Goal: Task Accomplishment & Management: Manage account settings

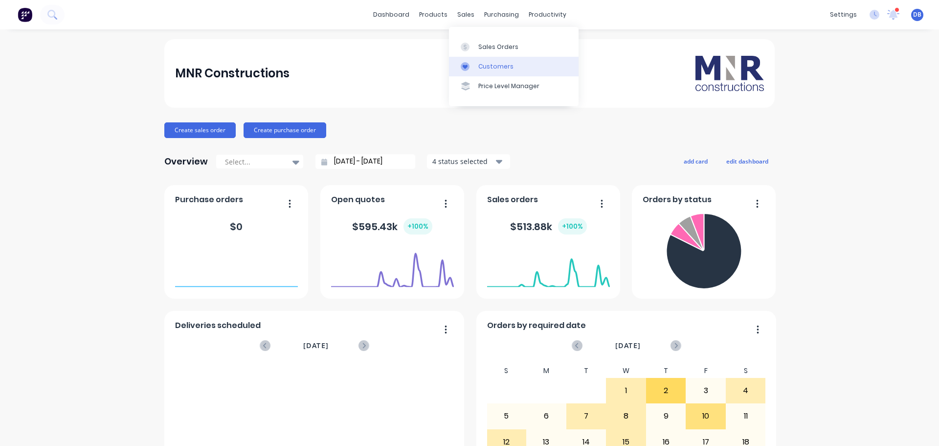
drag, startPoint x: 476, startPoint y: 44, endPoint x: 552, endPoint y: 73, distance: 81.8
click at [476, 44] on link "Sales Orders" at bounding box center [514, 47] width 130 height 20
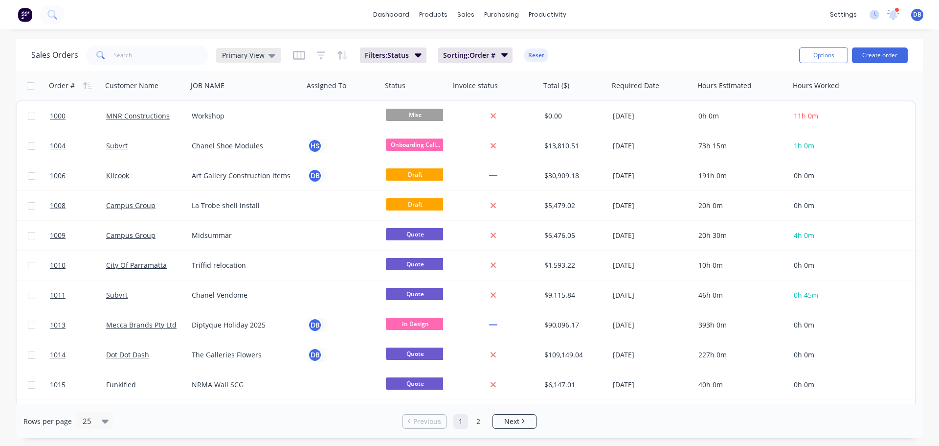
click at [259, 57] on span "Primary View" at bounding box center [243, 55] width 43 height 10
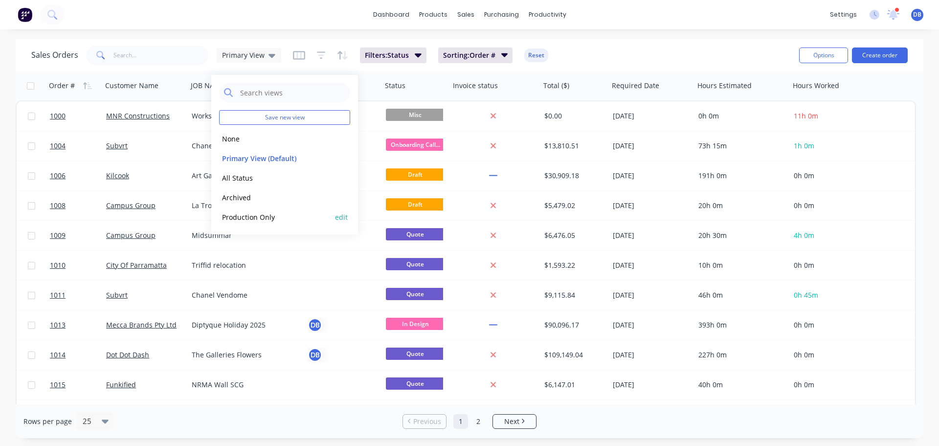
click at [275, 216] on button "Production Only" at bounding box center [275, 216] width 112 height 11
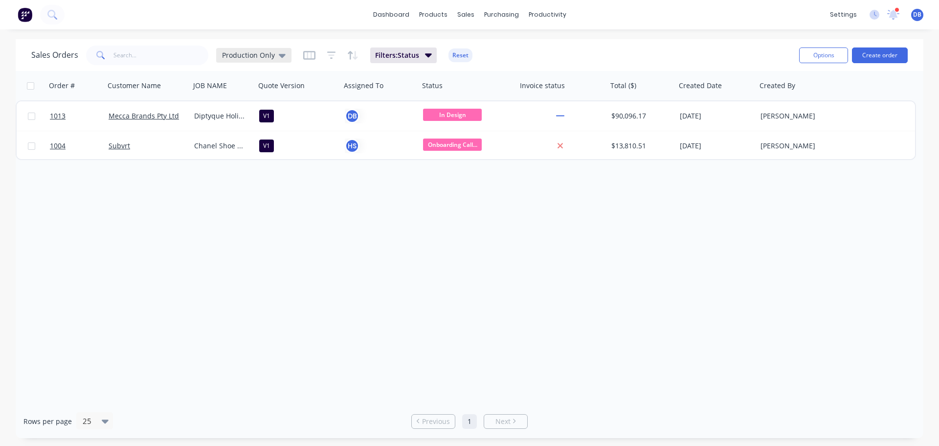
click at [262, 55] on span "Production Only" at bounding box center [248, 55] width 53 height 10
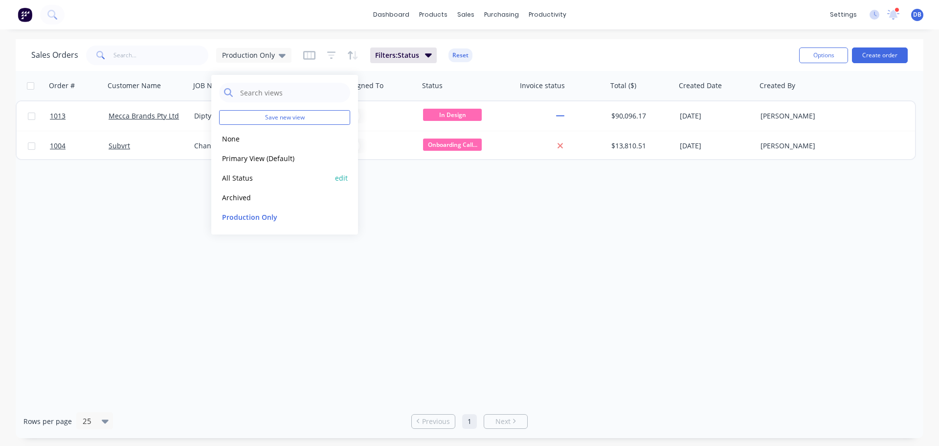
click at [254, 175] on button "All Status" at bounding box center [275, 177] width 112 height 11
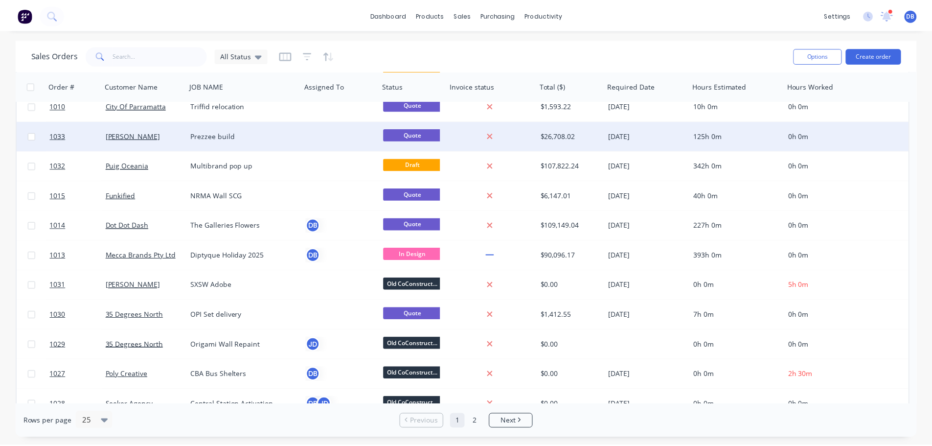
scroll to position [147, 0]
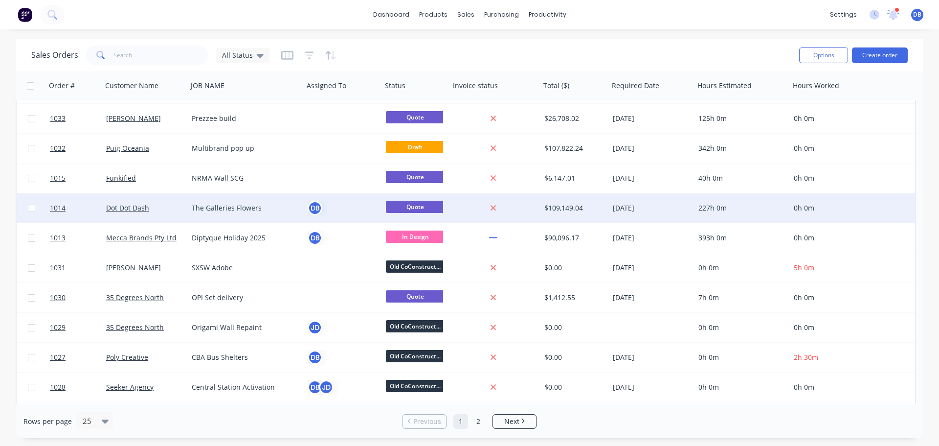
click at [420, 205] on span "Quote" at bounding box center [415, 207] width 59 height 12
click at [83, 201] on link "1014" at bounding box center [78, 207] width 56 height 29
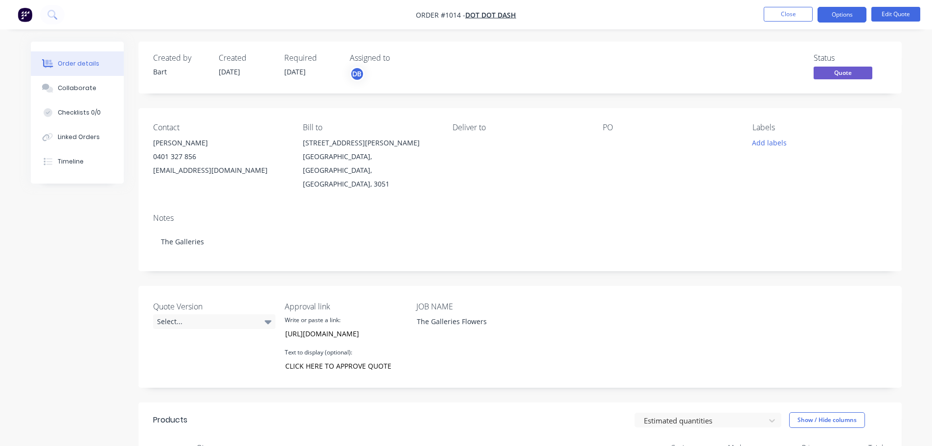
drag, startPoint x: 596, startPoint y: 77, endPoint x: 588, endPoint y: 83, distance: 9.8
click at [596, 77] on div "Status Quote" at bounding box center [667, 67] width 439 height 28
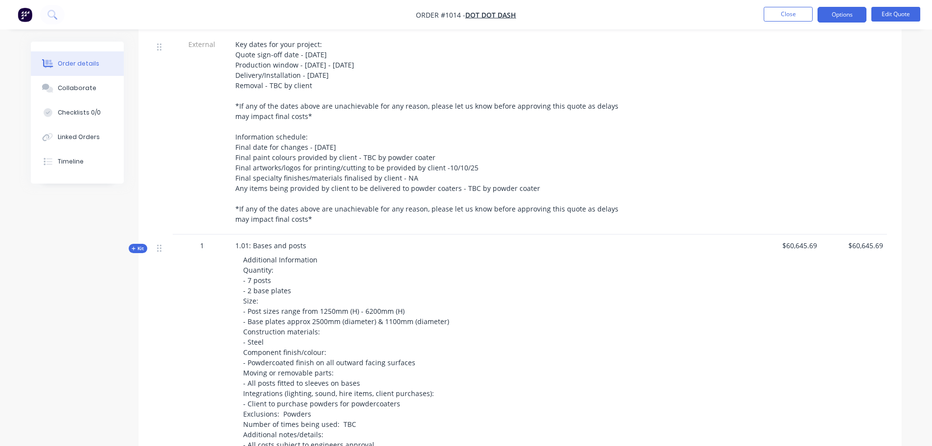
scroll to position [342, 0]
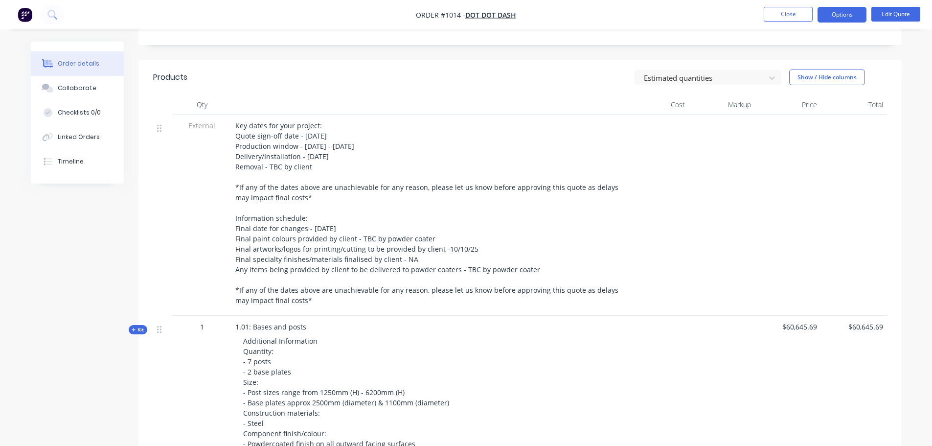
drag, startPoint x: 546, startPoint y: 182, endPoint x: 497, endPoint y: 195, distance: 50.8
click at [497, 195] on div "Key dates for your project: Quote sign-off date - [DATE] Production window - [D…" at bounding box center [427, 212] width 384 height 185
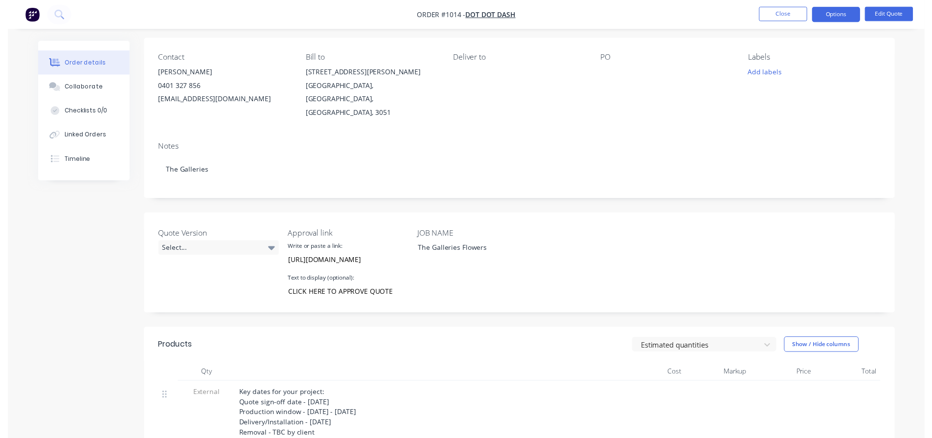
scroll to position [0, 0]
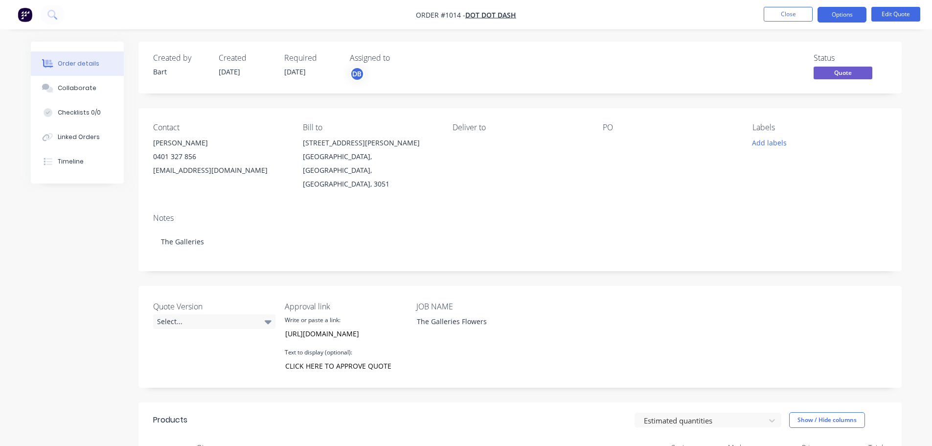
click at [845, 70] on span "Quote" at bounding box center [843, 73] width 59 height 12
click at [848, 8] on button "Options" at bounding box center [842, 15] width 49 height 16
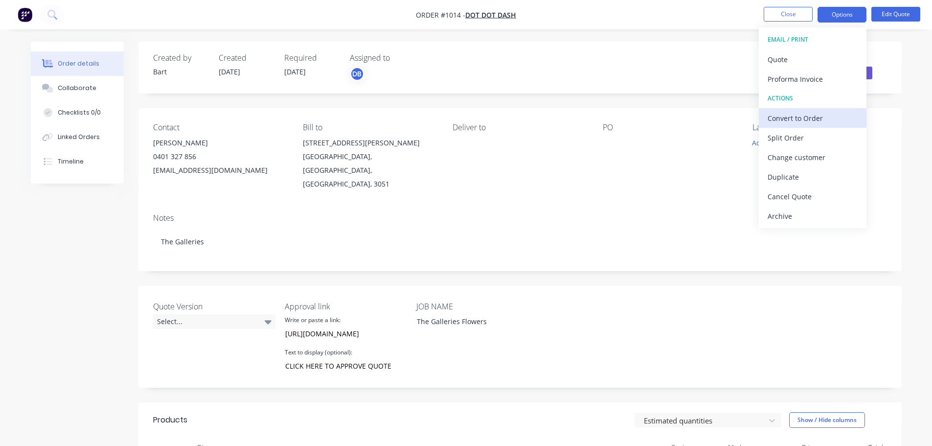
click at [829, 115] on div "Convert to Order" at bounding box center [813, 118] width 90 height 14
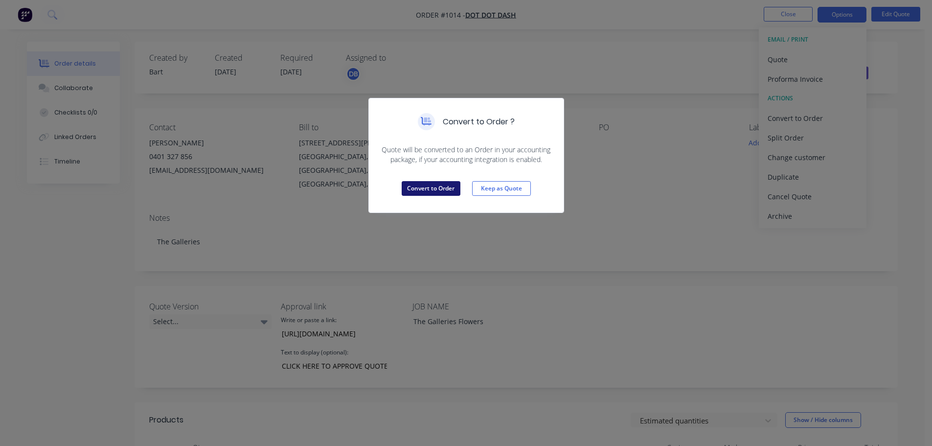
click at [442, 189] on button "Convert to Order" at bounding box center [431, 188] width 59 height 15
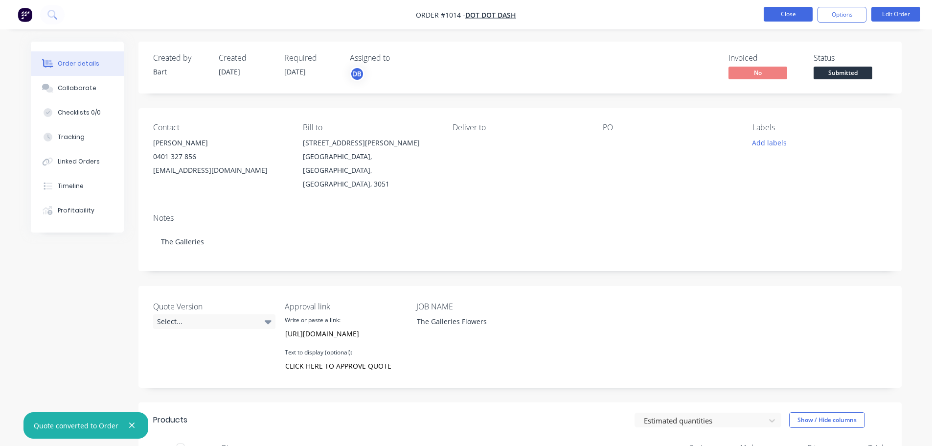
click at [782, 9] on button "Close" at bounding box center [788, 14] width 49 height 15
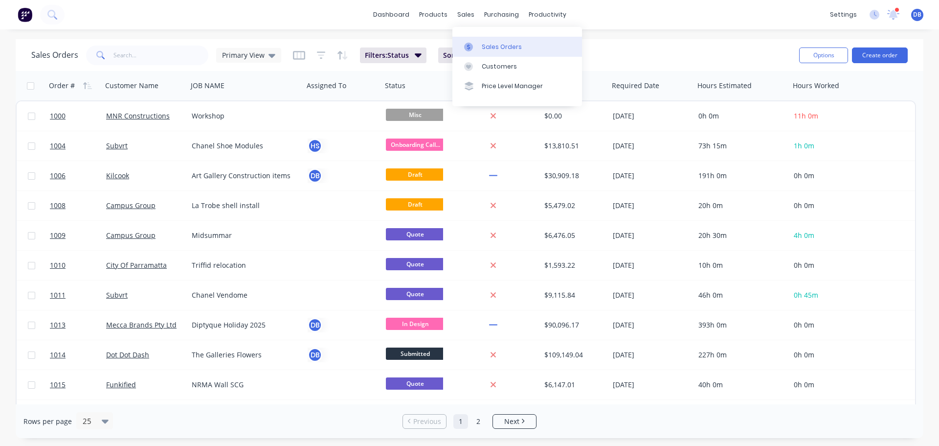
drag, startPoint x: 503, startPoint y: 46, endPoint x: 498, endPoint y: 48, distance: 5.3
click at [503, 46] on div "Sales Orders" at bounding box center [502, 47] width 40 height 9
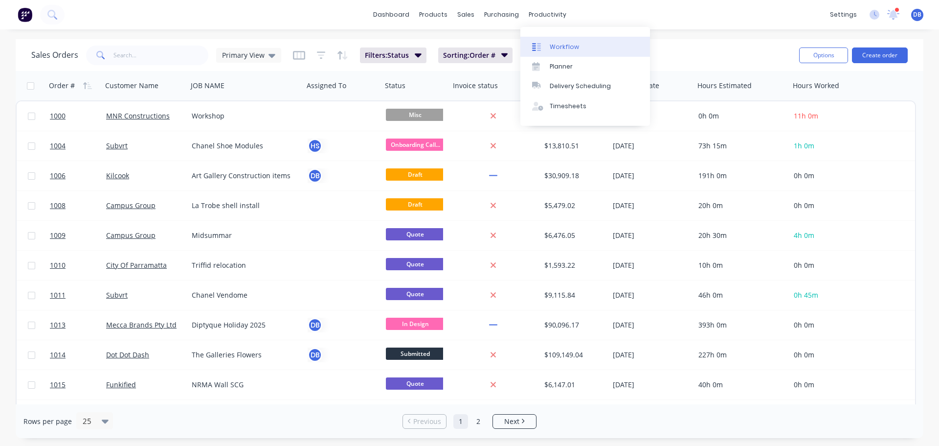
click at [560, 45] on div "Workflow" at bounding box center [564, 47] width 29 height 9
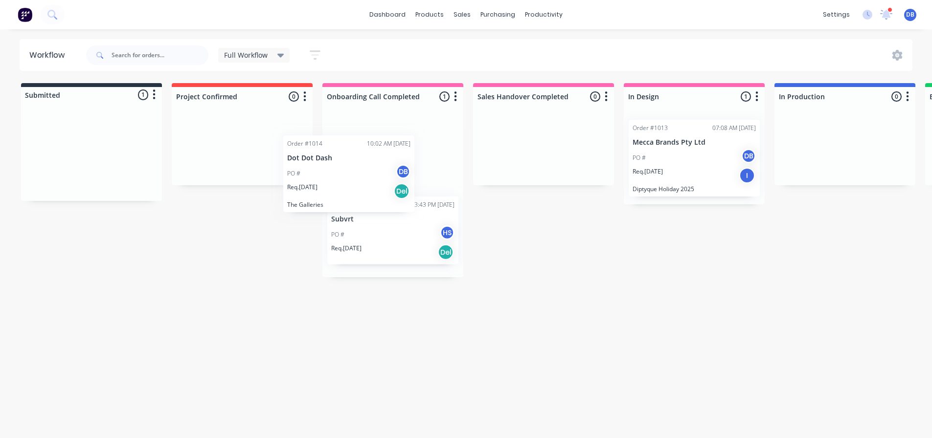
drag, startPoint x: 65, startPoint y: 153, endPoint x: 354, endPoint y: 169, distance: 290.1
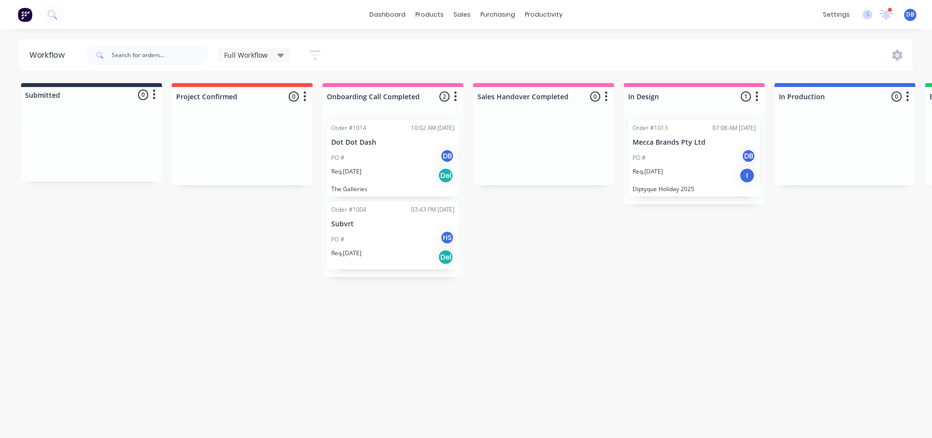
drag, startPoint x: 379, startPoint y: 247, endPoint x: 501, endPoint y: 167, distance: 146.0
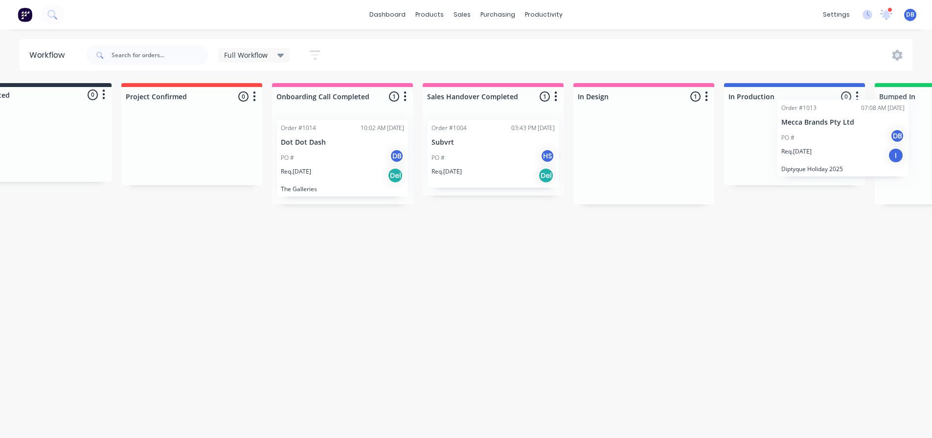
drag, startPoint x: 677, startPoint y: 160, endPoint x: 833, endPoint y: 145, distance: 157.2
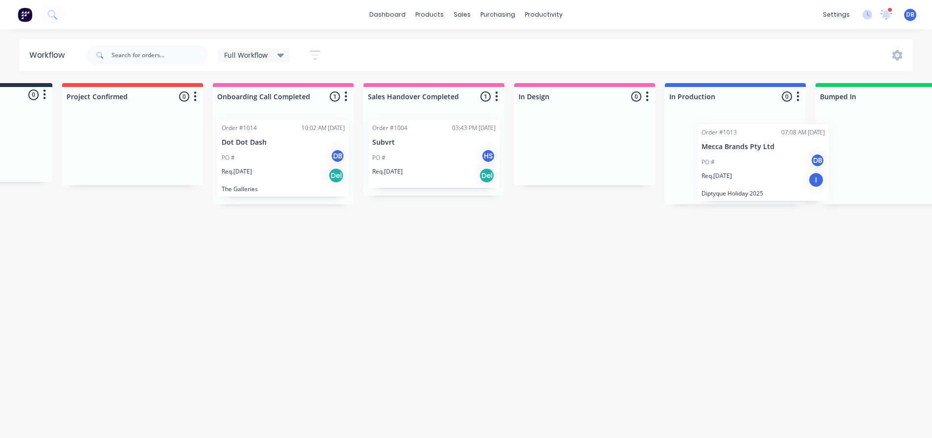
drag, startPoint x: 869, startPoint y: 158, endPoint x: 683, endPoint y: 163, distance: 187.0
click at [685, 163] on div "Submitted 0 Status colour #273444 hex #273444 Save Cancel Summaries Total order…" at bounding box center [911, 258] width 2057 height 350
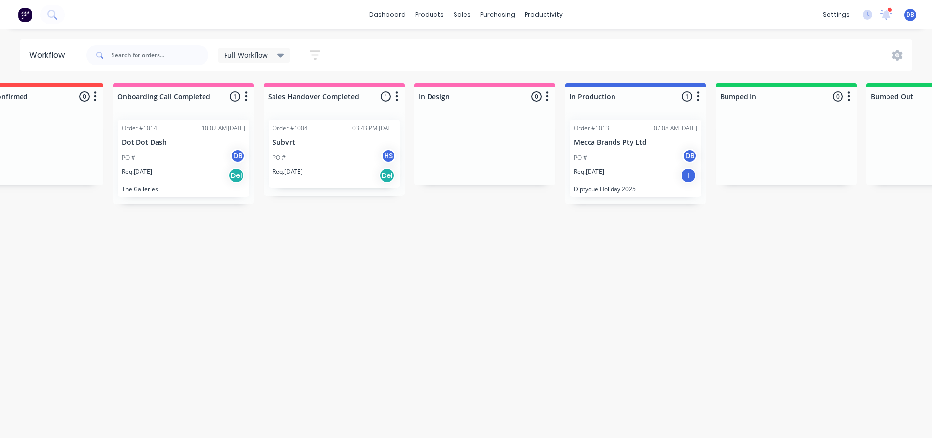
scroll to position [0, 214]
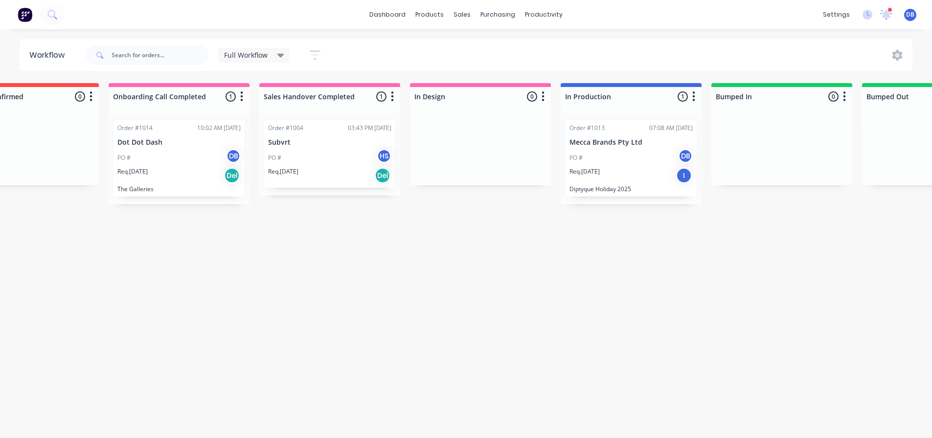
click at [665, 291] on div "Submitted 0 Status colour #273444 hex #273444 Save Cancel Summaries Total order…" at bounding box center [807, 258] width 2057 height 350
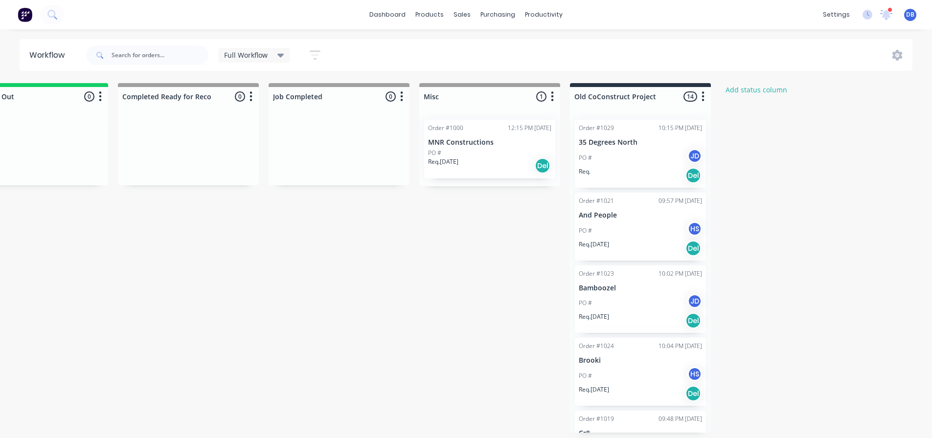
scroll to position [0, 1125]
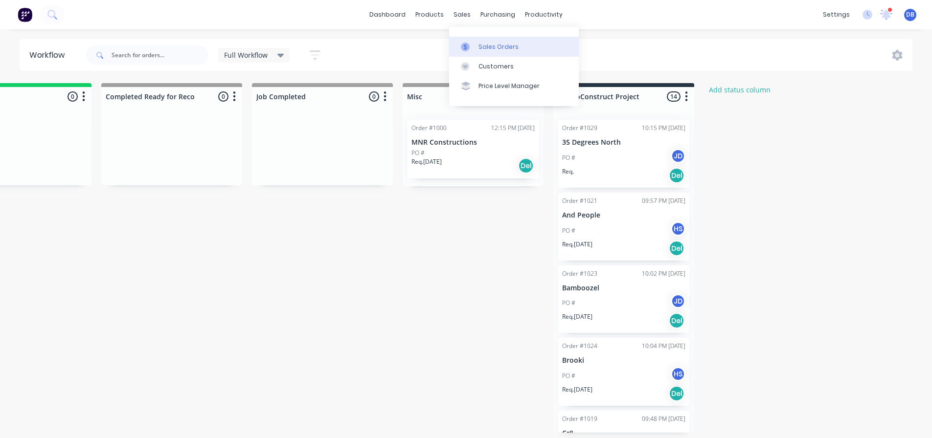
click at [476, 47] on link "Sales Orders" at bounding box center [514, 47] width 130 height 20
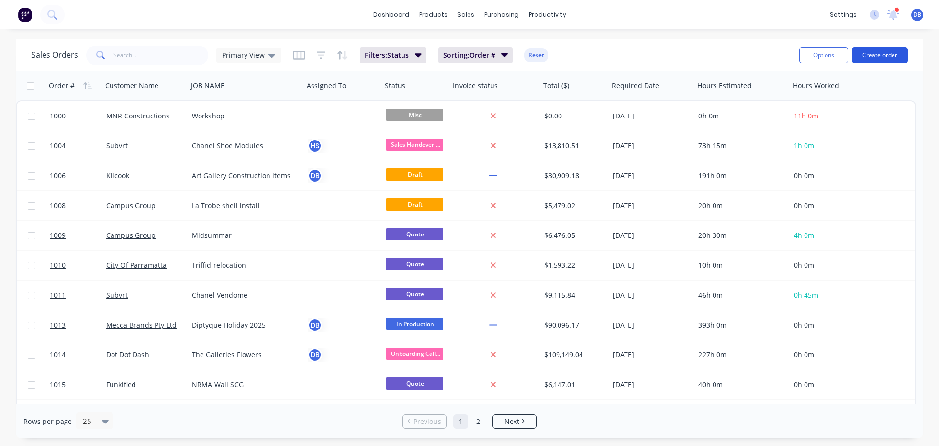
drag, startPoint x: 886, startPoint y: 53, endPoint x: 889, endPoint y: 58, distance: 6.0
click at [889, 58] on button "Create order" at bounding box center [880, 55] width 56 height 16
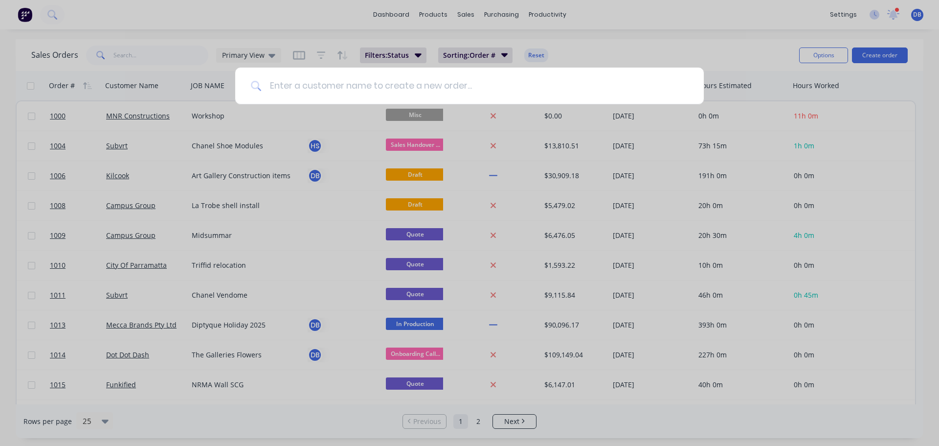
click at [364, 85] on input at bounding box center [475, 86] width 427 height 37
type input "M"
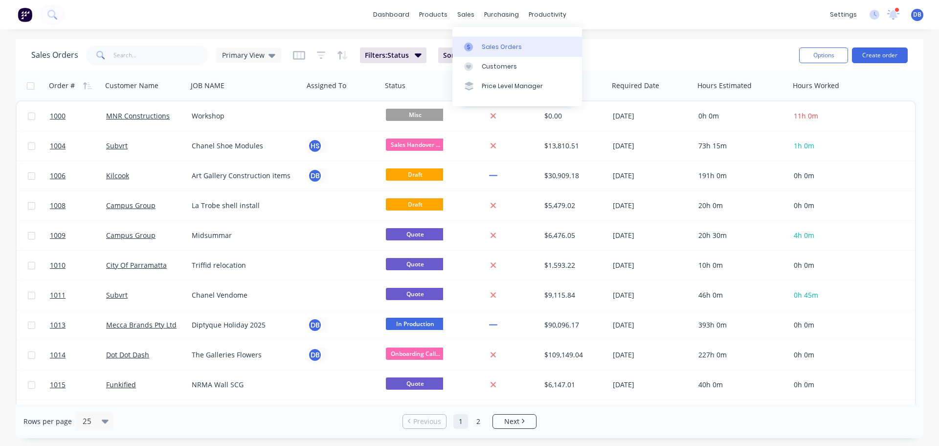
click at [509, 43] on div "Sales Orders" at bounding box center [502, 47] width 40 height 9
click at [690, 51] on div "Sales Orders Primary View Filters: Status Sorting: Order # Reset" at bounding box center [411, 55] width 760 height 24
click at [668, 54] on div "Sales Orders Primary View Filters: Status Sorting: Order # Reset" at bounding box center [411, 55] width 760 height 24
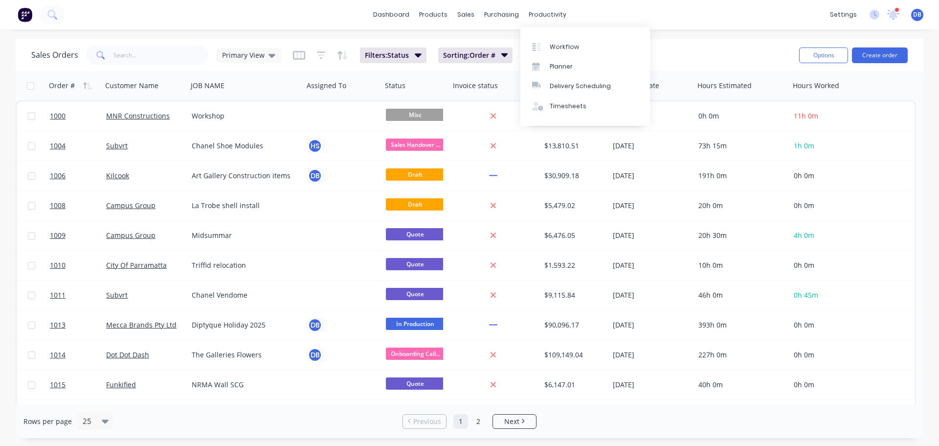
click at [652, 41] on div "Sales Orders Primary View Filters: Status Sorting: Order # Reset Options Create…" at bounding box center [470, 55] width 908 height 32
click at [693, 46] on div "Sales Orders Primary View Filters: Status Sorting: Order # Reset" at bounding box center [411, 55] width 760 height 24
drag, startPoint x: 704, startPoint y: 54, endPoint x: 713, endPoint y: 57, distance: 10.4
click at [704, 54] on div "Sales Orders Primary View Filters: Status Sorting: Order # Reset" at bounding box center [411, 55] width 760 height 24
click at [406, 55] on span "Filters: Status" at bounding box center [387, 55] width 44 height 10
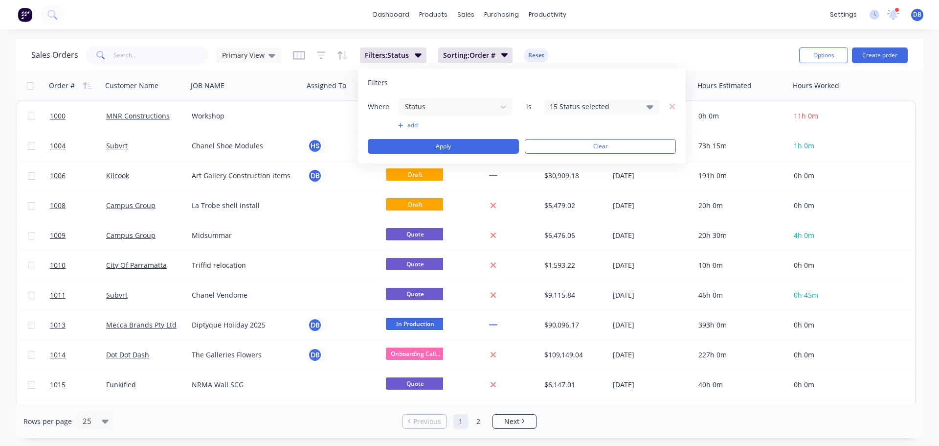
click at [592, 113] on div "15 Status selected" at bounding box center [602, 106] width 115 height 15
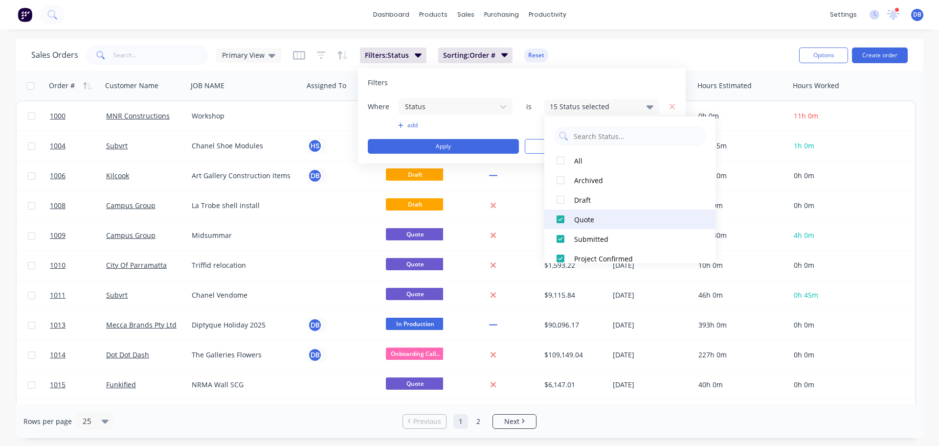
click at [562, 220] on div at bounding box center [561, 219] width 20 height 20
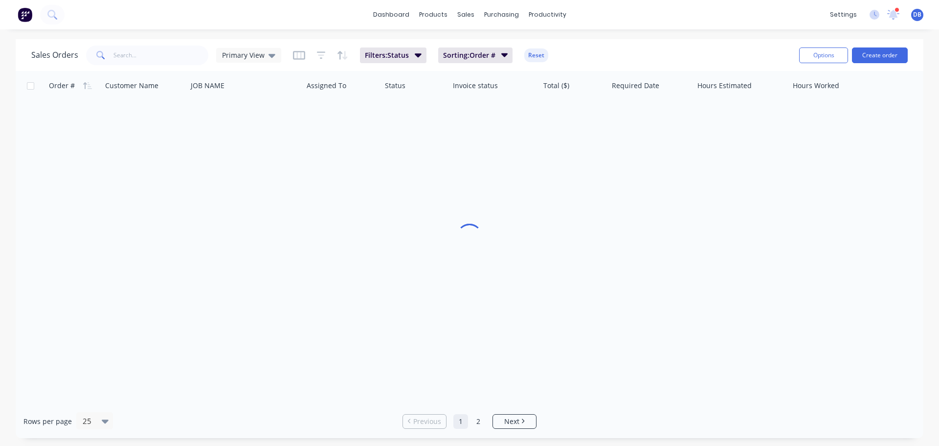
click at [646, 62] on div "Sales Orders Primary View Filters: Status Sorting: Order # Reset" at bounding box center [411, 55] width 760 height 24
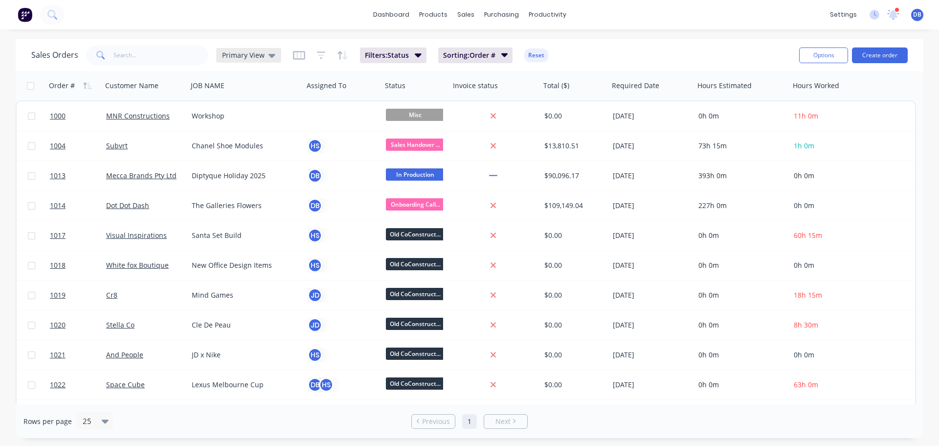
click at [250, 56] on span "Primary View" at bounding box center [243, 55] width 43 height 10
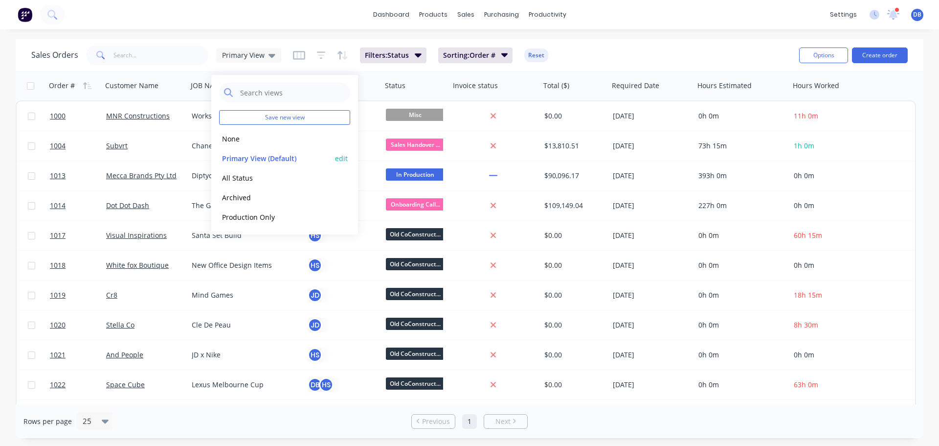
click at [337, 159] on button "edit" at bounding box center [341, 158] width 13 height 10
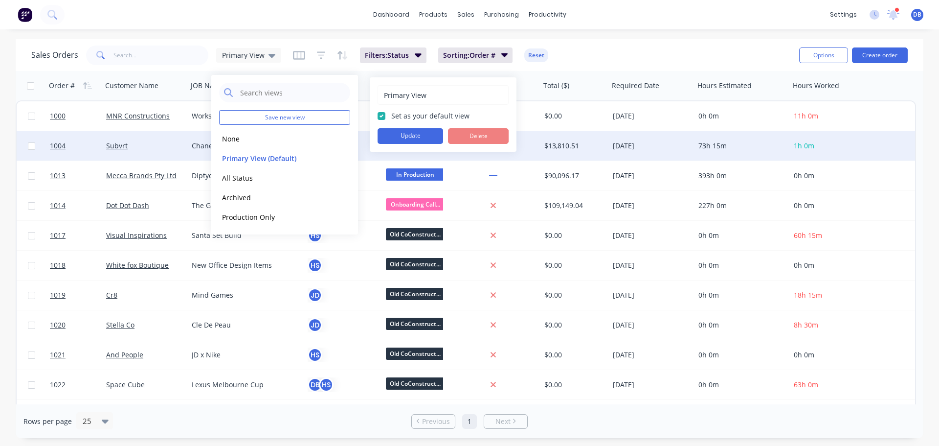
click at [415, 133] on button "Update" at bounding box center [411, 136] width 66 height 16
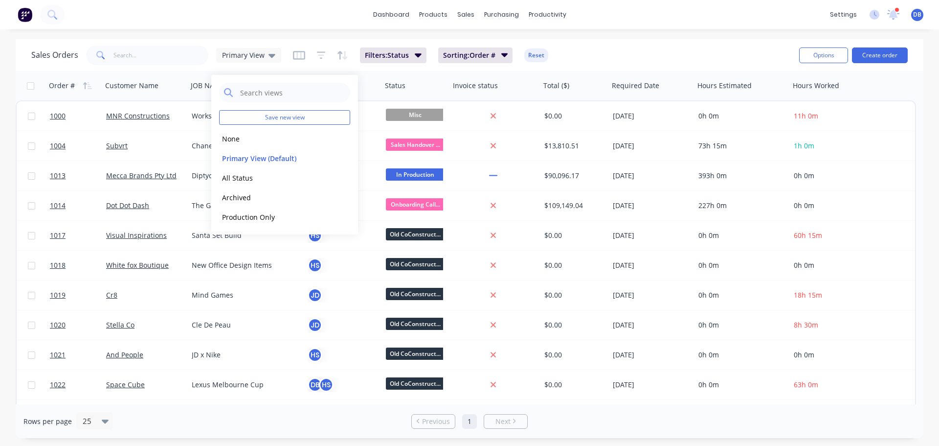
click at [648, 23] on div "dashboard products sales purchasing productivity dashboard products Product Cat…" at bounding box center [469, 14] width 939 height 29
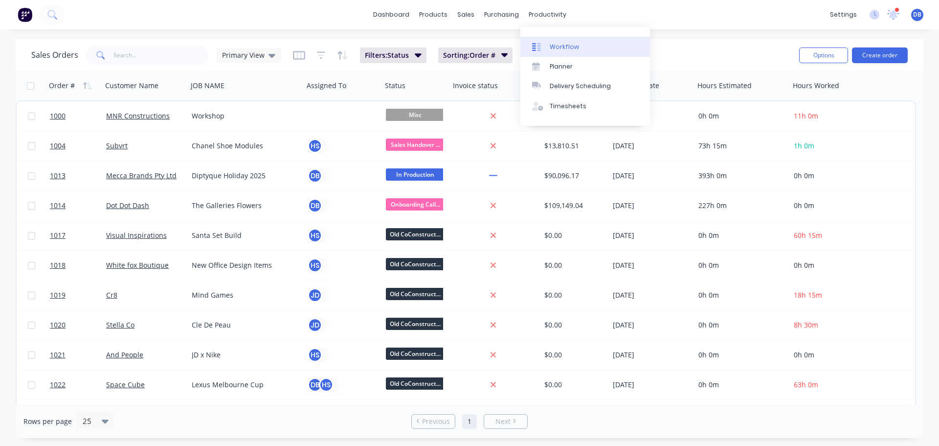
click at [546, 41] on link "Workflow" at bounding box center [586, 47] width 130 height 20
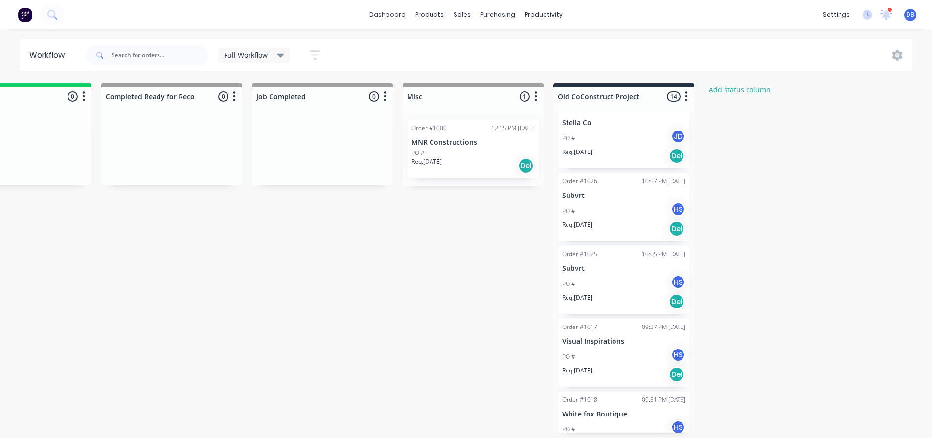
scroll to position [692, 0]
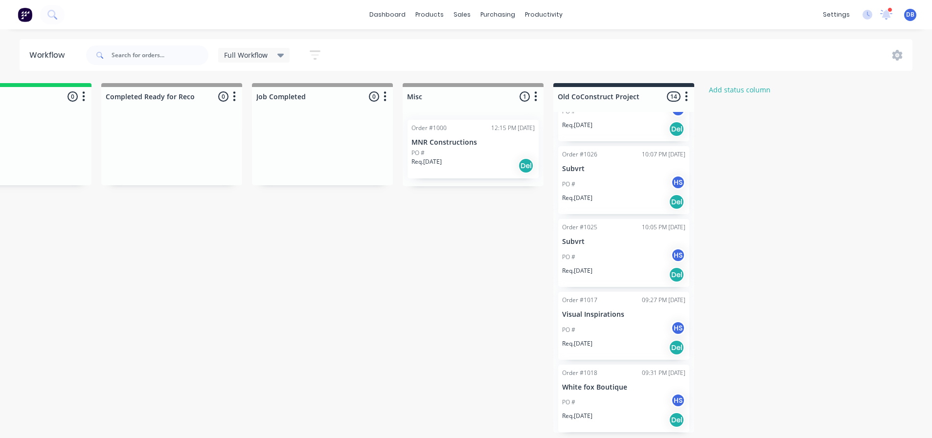
click at [479, 151] on div "PO #" at bounding box center [472, 153] width 123 height 9
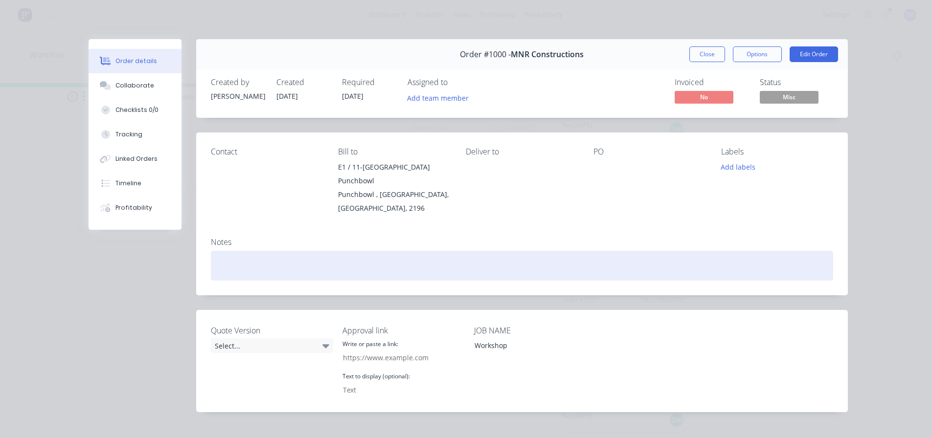
click at [241, 254] on div at bounding box center [522, 266] width 622 height 30
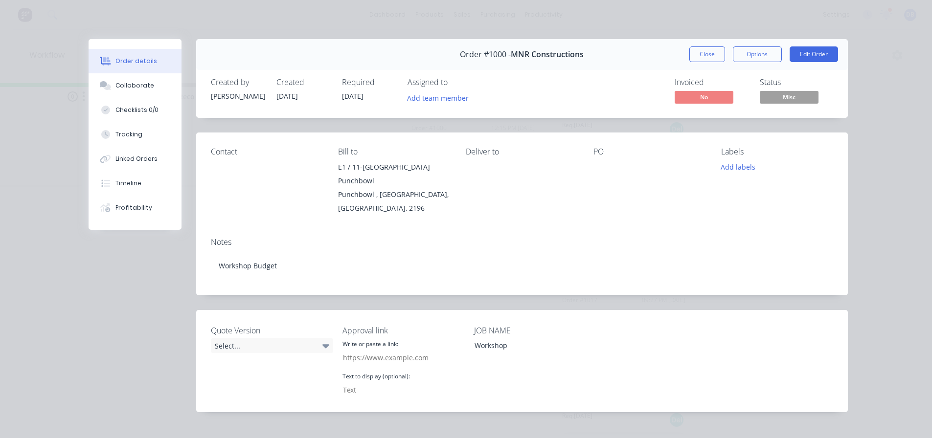
click at [886, 123] on div "Order details Collaborate Checklists 0/0 Tracking Linked Orders Timeline Profit…" at bounding box center [466, 219] width 932 height 438
click at [890, 81] on div "Order details Collaborate Checklists 0/0 Tracking Linked Orders Timeline Profit…" at bounding box center [466, 219] width 932 height 438
click at [828, 59] on button "Edit Order" at bounding box center [814, 54] width 48 height 16
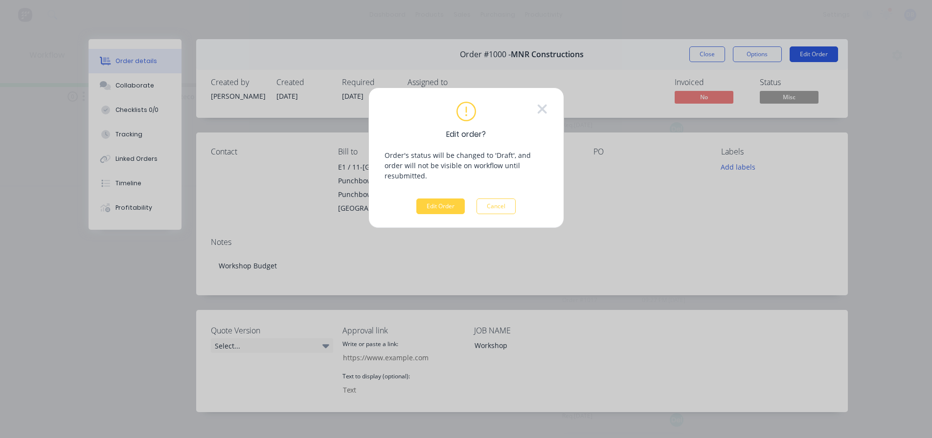
scroll to position [0, 1118]
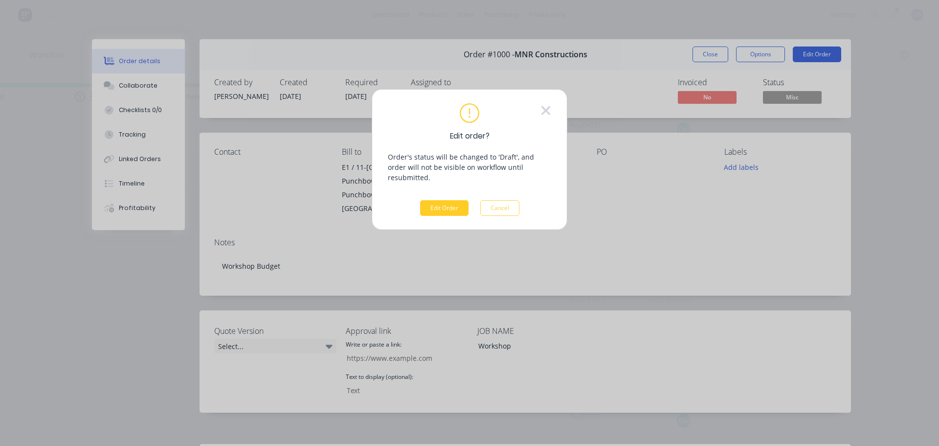
click at [456, 200] on button "Edit Order" at bounding box center [444, 208] width 48 height 16
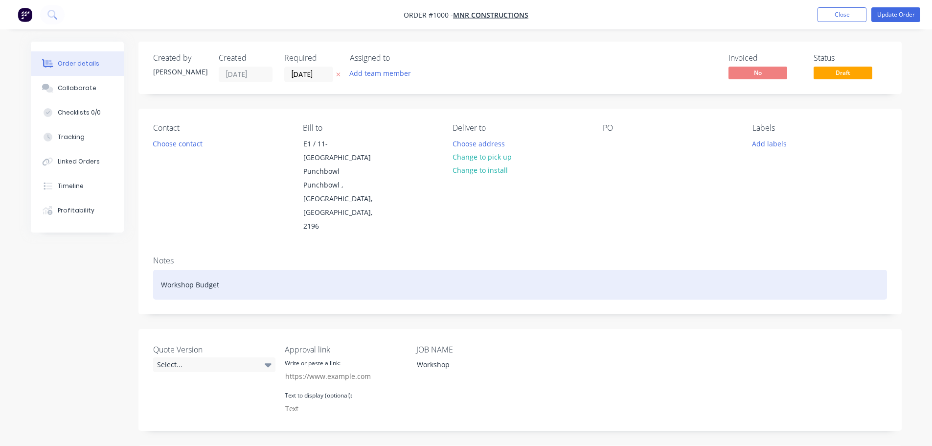
click at [274, 270] on div "Workshop Budget" at bounding box center [520, 285] width 734 height 30
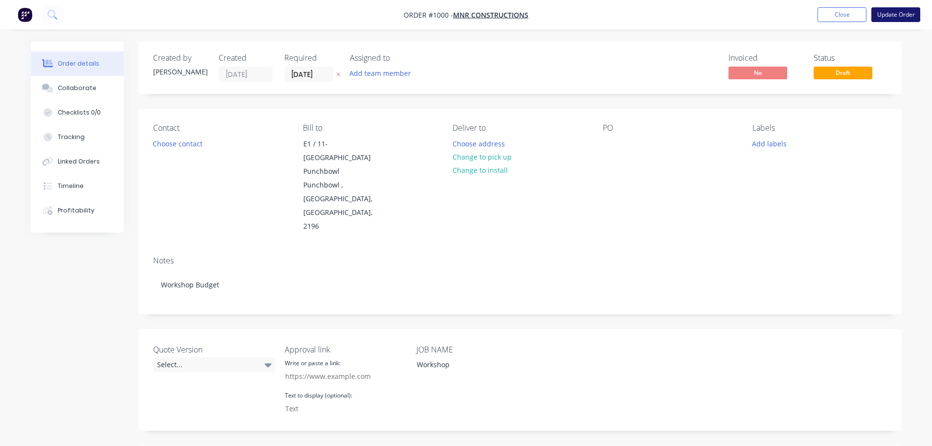
click at [889, 14] on button "Update Order" at bounding box center [895, 14] width 49 height 15
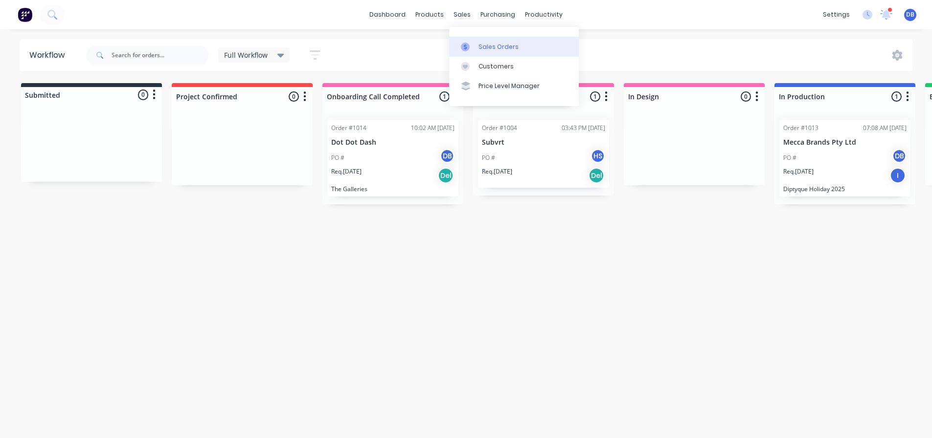
click at [477, 44] on link "Sales Orders" at bounding box center [514, 47] width 130 height 20
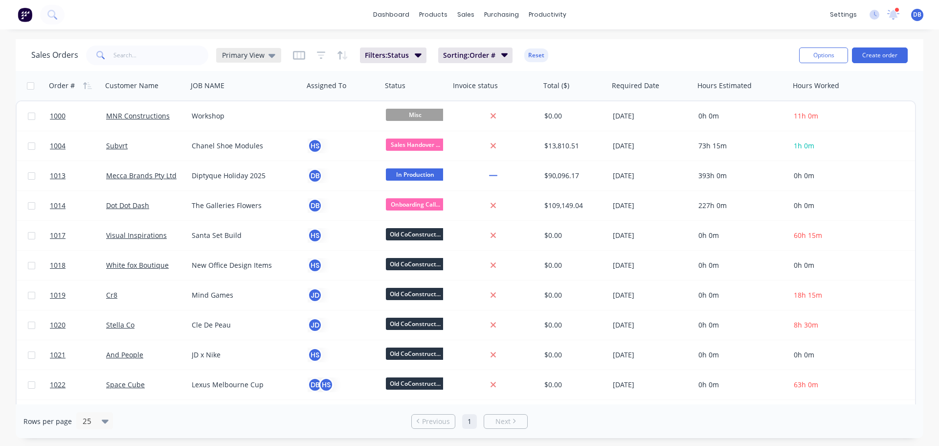
click at [256, 55] on span "Primary View" at bounding box center [243, 55] width 43 height 10
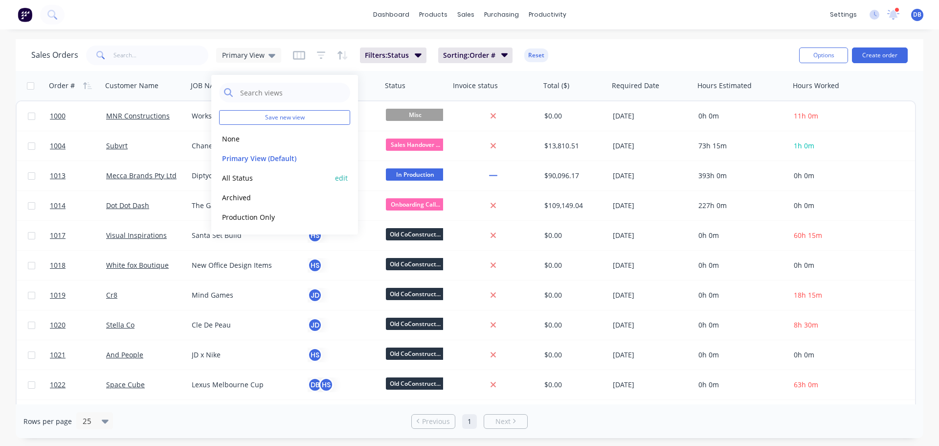
click at [250, 178] on button "All Status" at bounding box center [275, 177] width 112 height 11
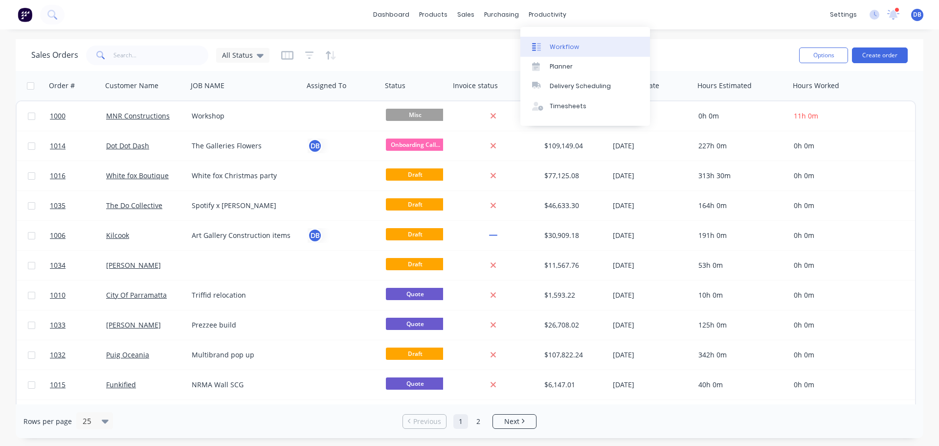
click at [550, 47] on div "Workflow" at bounding box center [564, 47] width 29 height 9
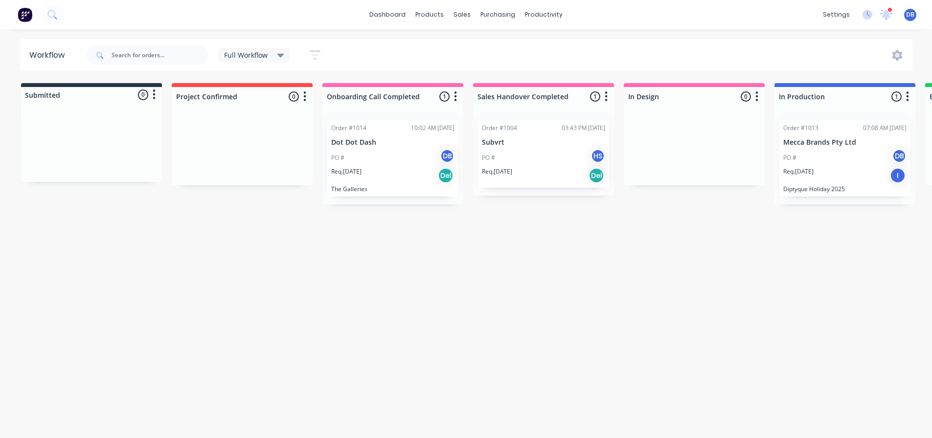
click at [523, 163] on div "PO # HS" at bounding box center [543, 158] width 123 height 19
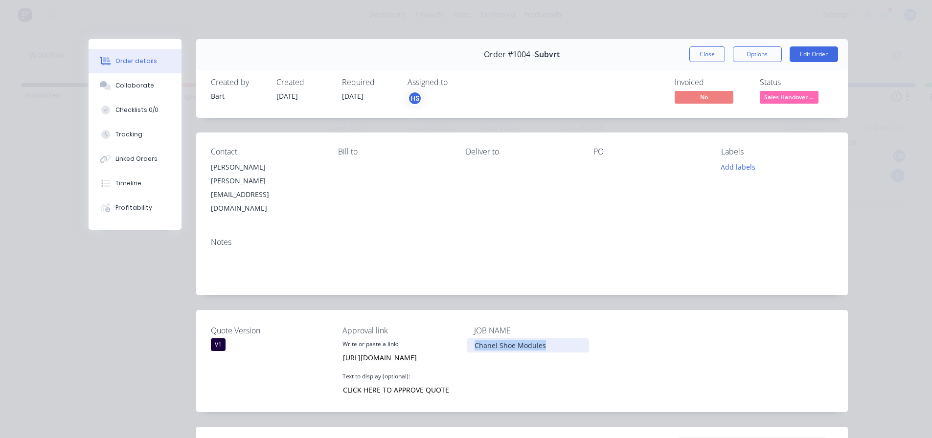
drag, startPoint x: 554, startPoint y: 326, endPoint x: 464, endPoint y: 324, distance: 90.5
click at [467, 339] on div "Chanel Shoe Modules" at bounding box center [528, 346] width 122 height 14
copy div "Chanel Shoe Modules"
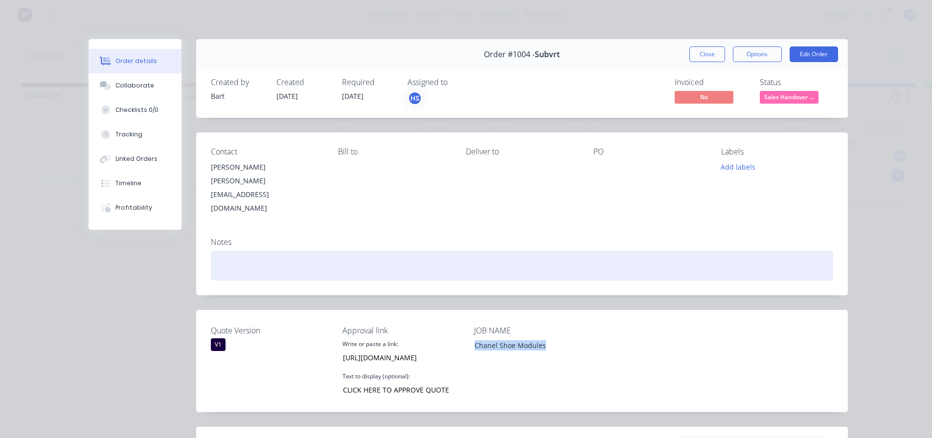
click at [303, 251] on div at bounding box center [522, 266] width 622 height 30
paste div
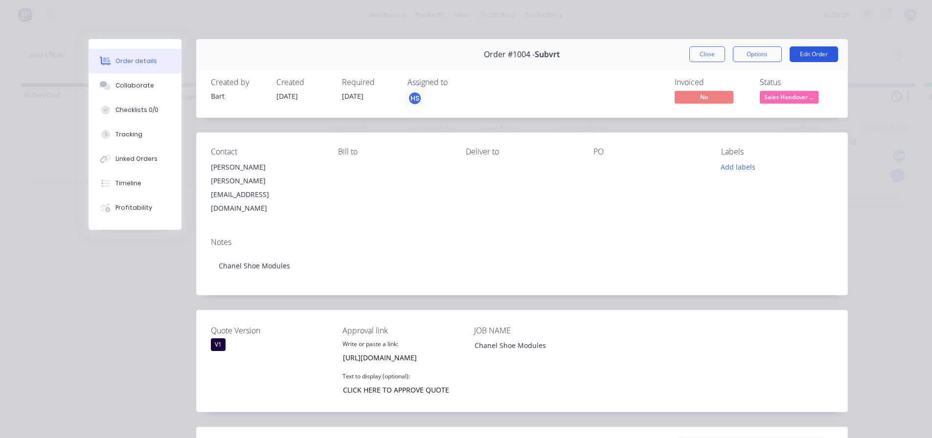
click at [803, 50] on button "Edit Order" at bounding box center [814, 54] width 48 height 16
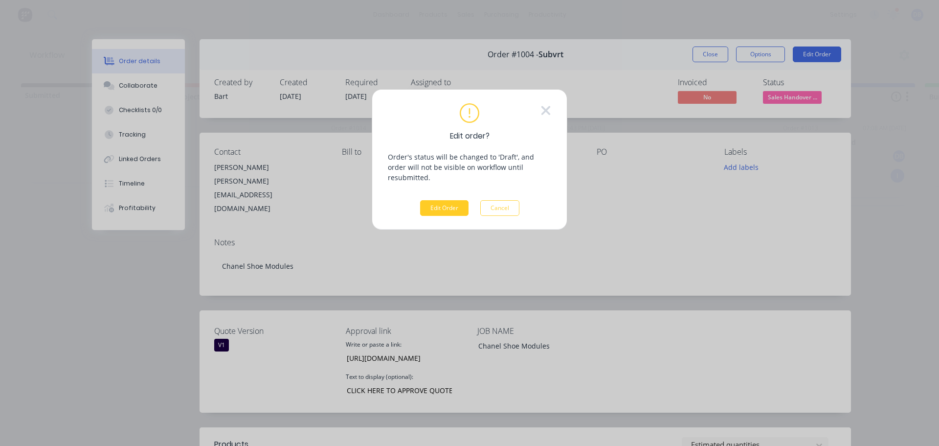
click at [448, 200] on button "Edit Order" at bounding box center [444, 208] width 48 height 16
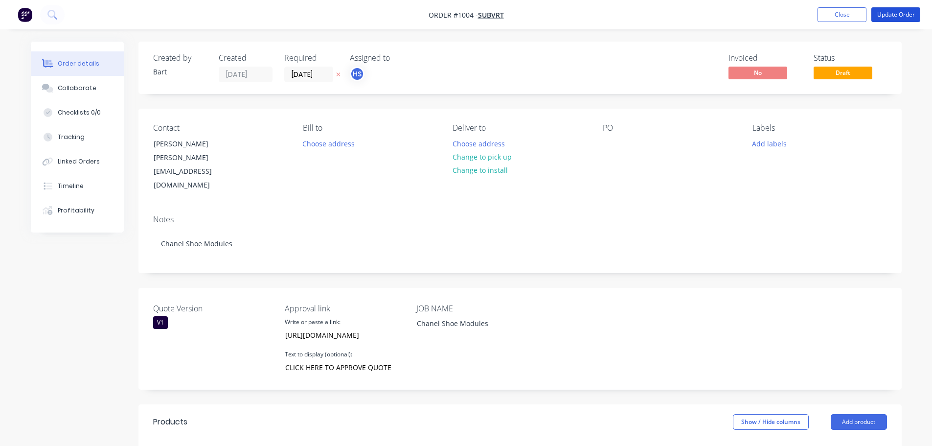
click at [892, 13] on button "Update Order" at bounding box center [895, 14] width 49 height 15
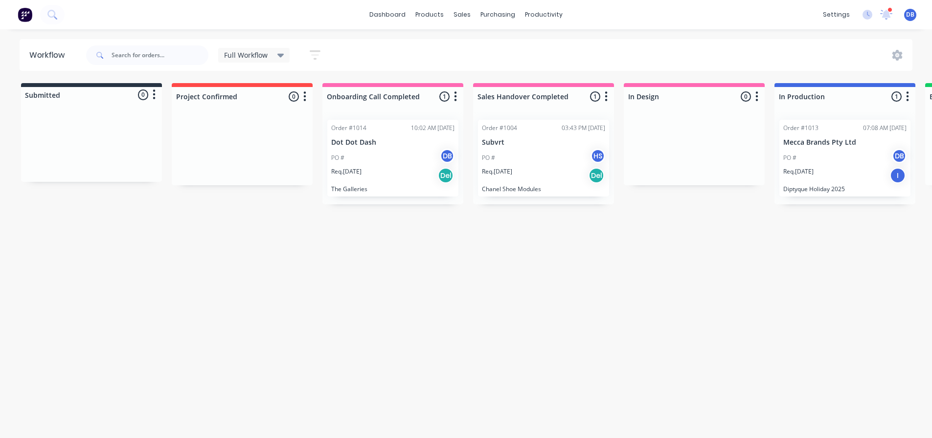
click at [551, 183] on div "Req. [DATE] Del" at bounding box center [543, 175] width 123 height 17
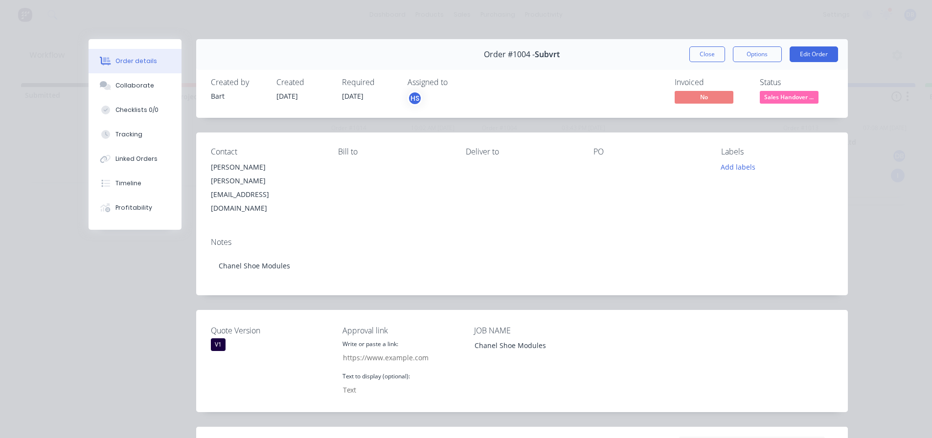
type input "[URL][DOMAIN_NAME]"
type input "CLICK HERE TO APPROVE QUOTE"
click at [115, 208] on div "Profitability" at bounding box center [133, 208] width 37 height 9
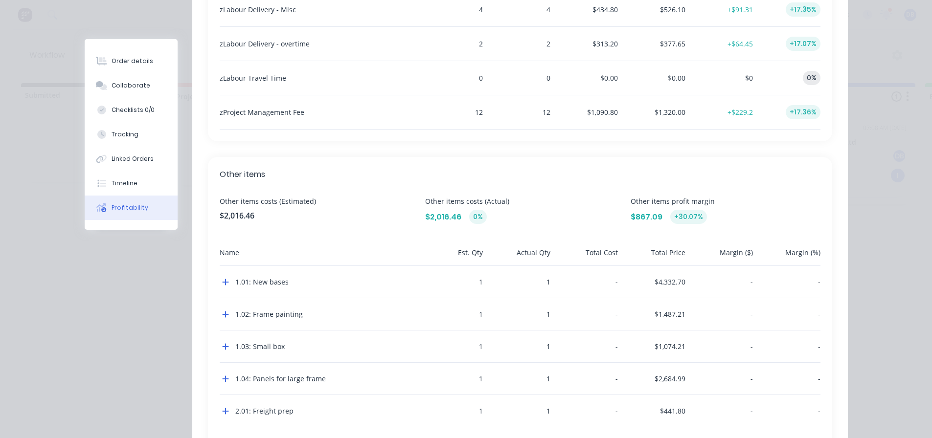
scroll to position [909, 0]
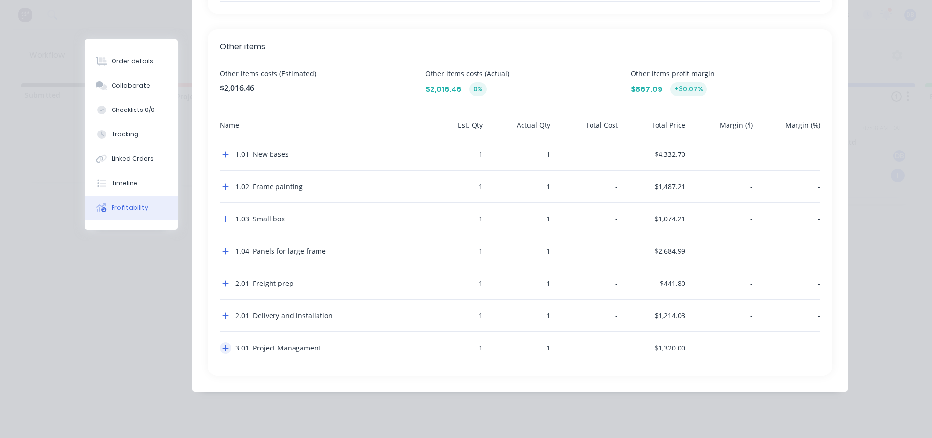
click at [227, 350] on button "button" at bounding box center [226, 348] width 12 height 12
click at [224, 349] on icon "button" at bounding box center [225, 348] width 7 height 8
click at [223, 320] on icon "button" at bounding box center [225, 316] width 7 height 8
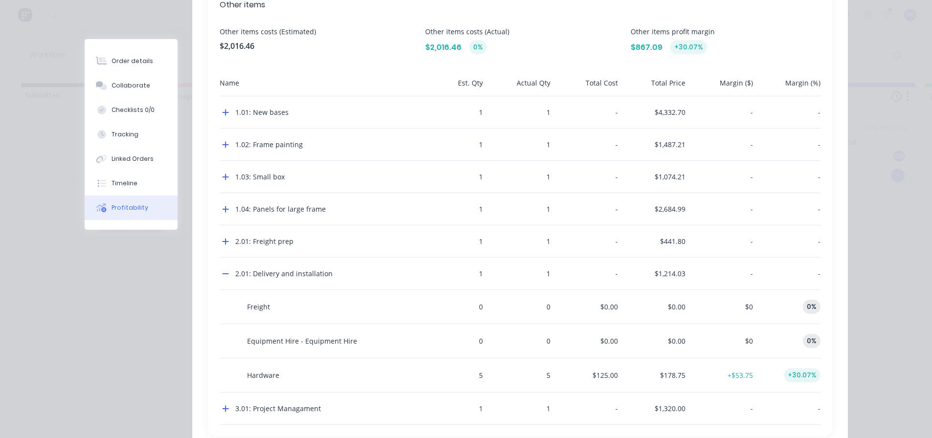
scroll to position [1006, 0]
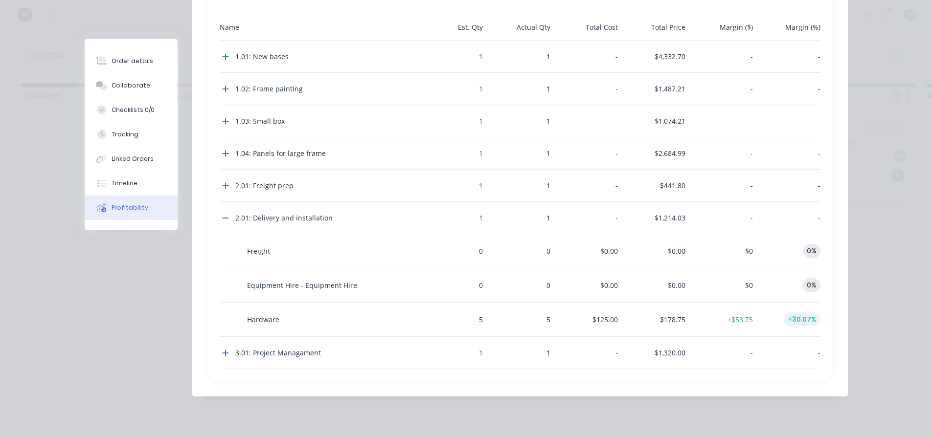
click at [232, 225] on div "2.01: Delivery and installation" at bounding box center [318, 218] width 196 height 32
click at [223, 215] on icon "button" at bounding box center [225, 218] width 7 height 8
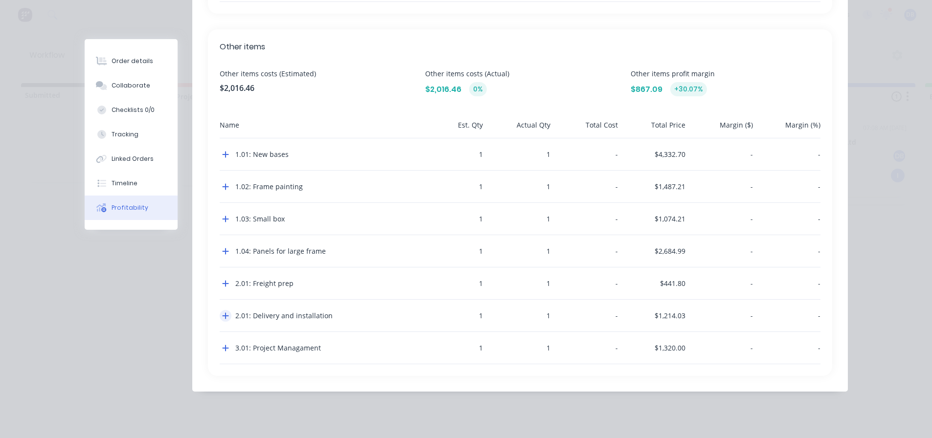
scroll to position [909, 0]
click at [222, 217] on icon "button" at bounding box center [225, 219] width 7 height 8
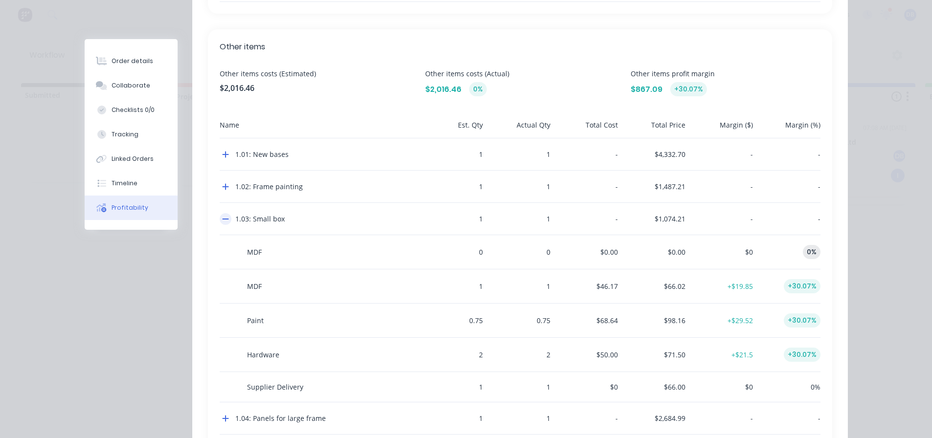
click at [222, 217] on icon "button" at bounding box center [225, 219] width 7 height 8
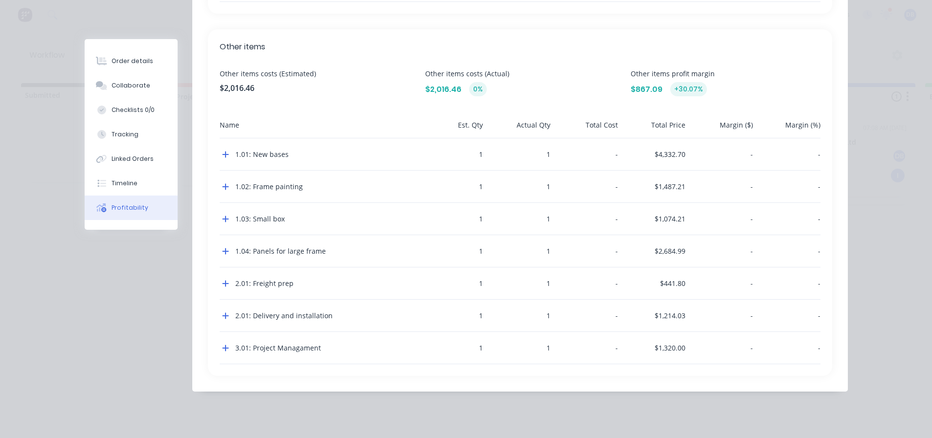
scroll to position [2, 0]
click at [220, 251] on button "button" at bounding box center [226, 252] width 12 height 12
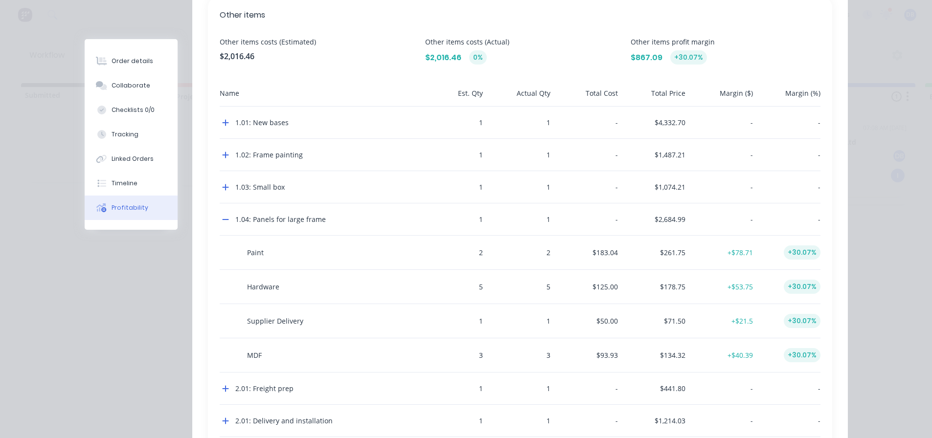
scroll to position [957, 0]
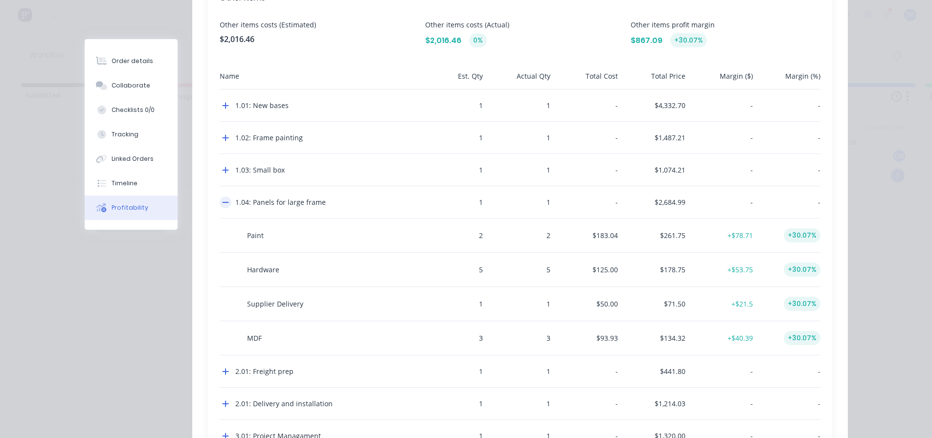
click at [225, 204] on button "button" at bounding box center [226, 203] width 12 height 12
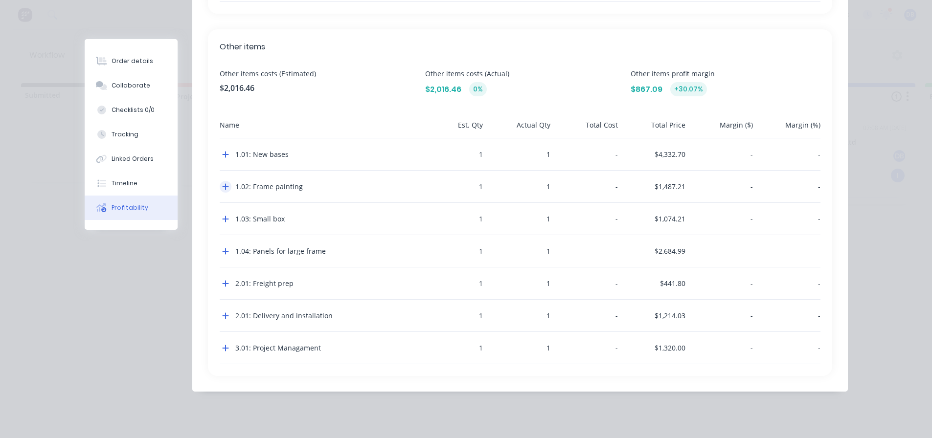
click at [223, 191] on button "button" at bounding box center [226, 187] width 12 height 12
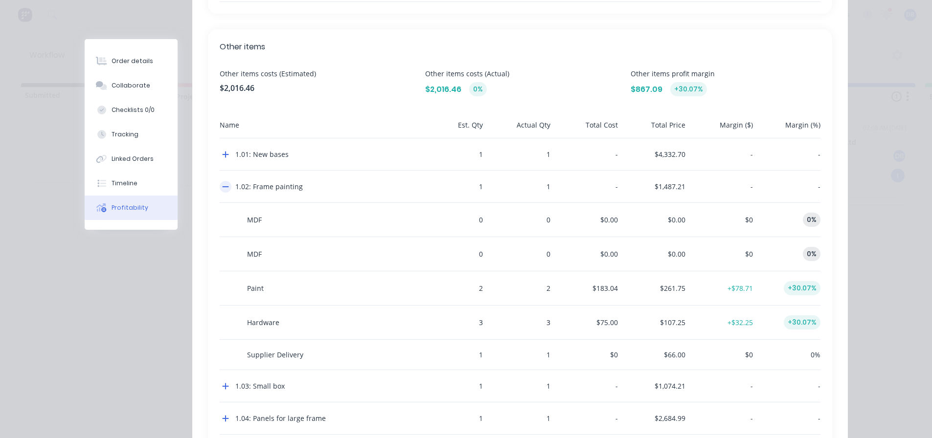
click at [223, 191] on button "button" at bounding box center [226, 187] width 12 height 12
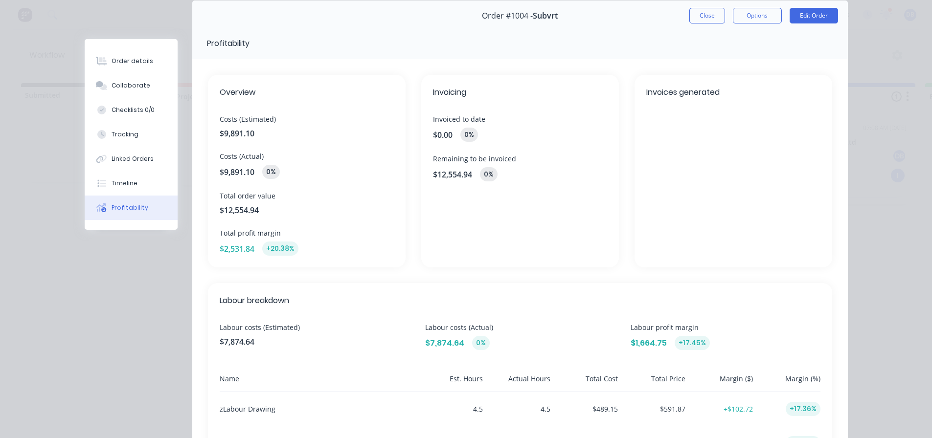
scroll to position [0, 0]
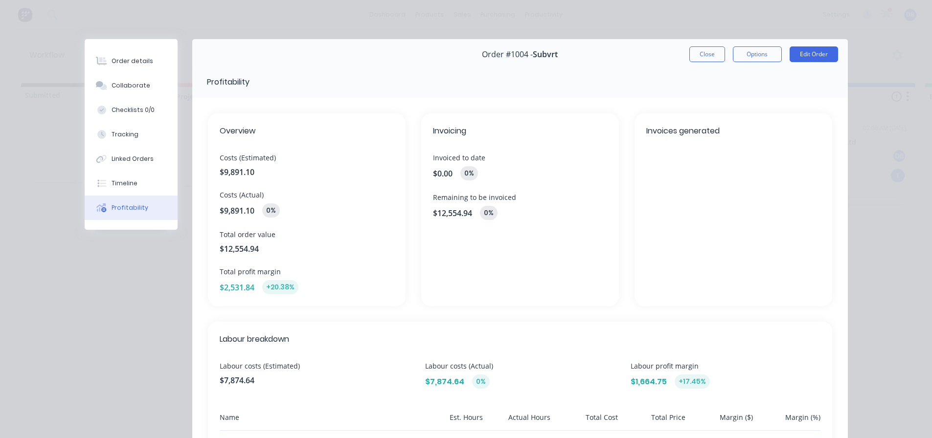
click at [684, 56] on div "Order #1004 - Subvrt Close Options Edit Order" at bounding box center [520, 54] width 656 height 31
click at [690, 55] on button "Close" at bounding box center [707, 54] width 36 height 16
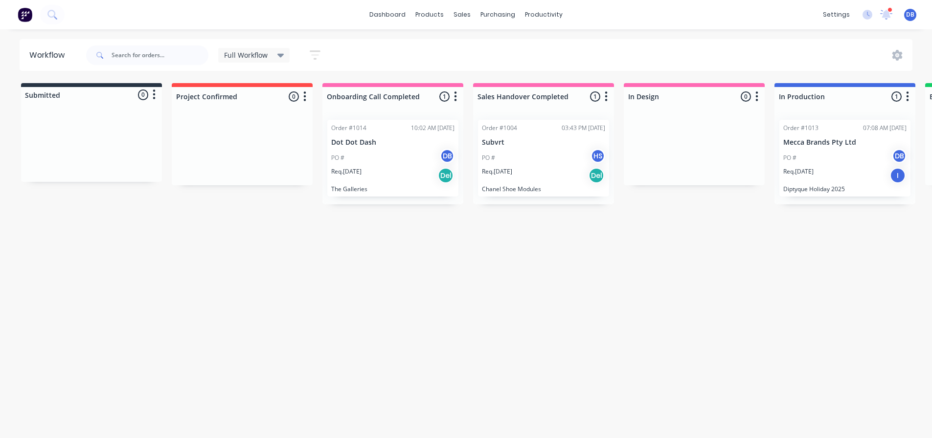
click at [392, 170] on div "Req. [DATE] Del" at bounding box center [392, 175] width 123 height 17
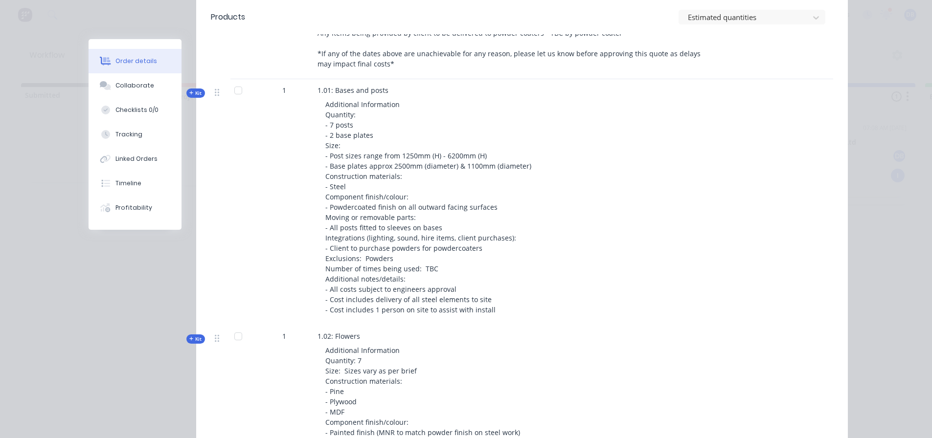
scroll to position [685, 0]
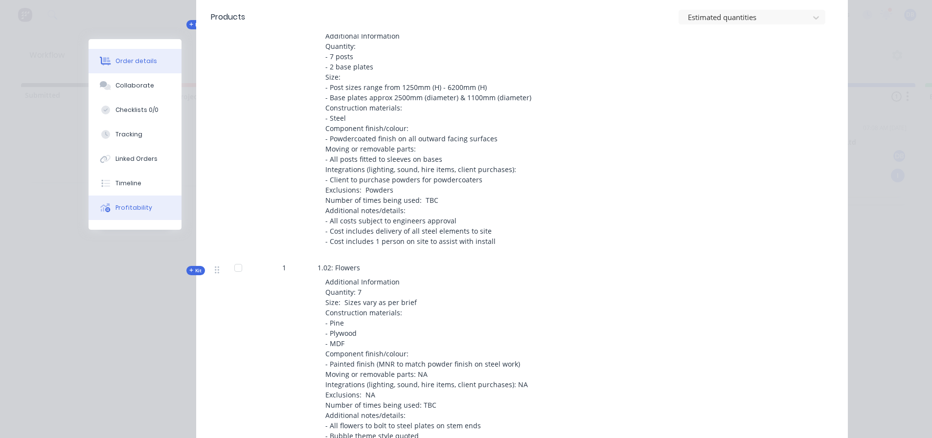
click at [112, 205] on button "Profitability" at bounding box center [135, 208] width 93 height 24
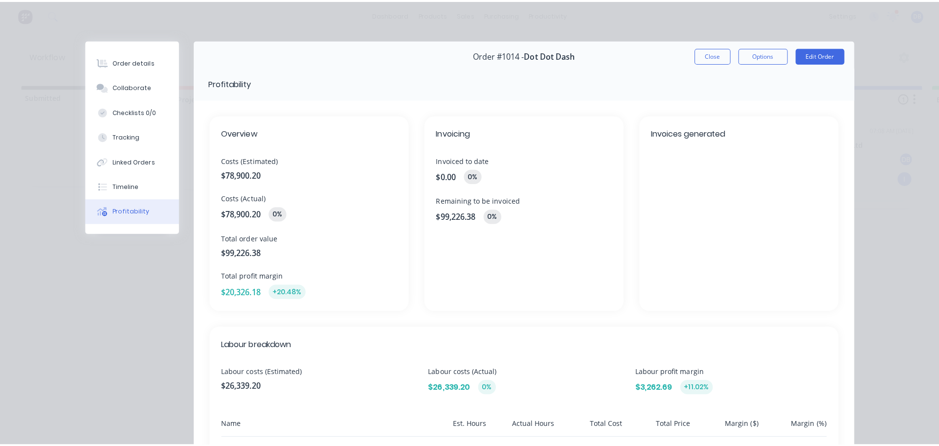
scroll to position [0, 0]
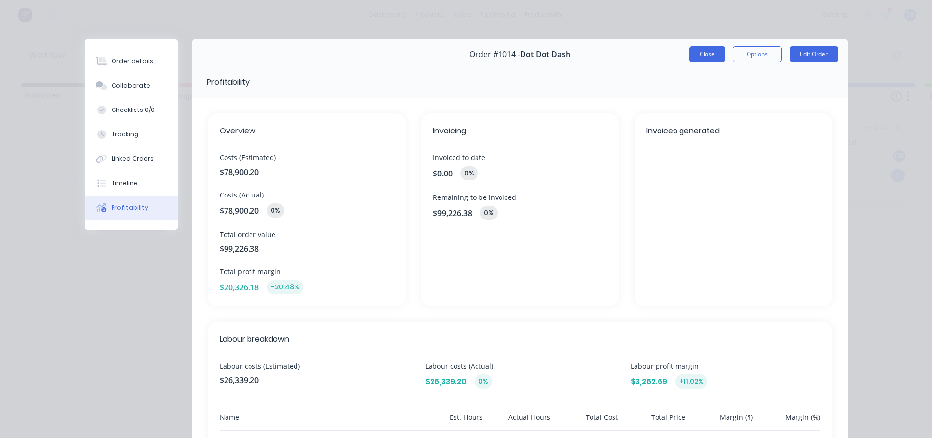
click at [694, 51] on button "Close" at bounding box center [707, 54] width 36 height 16
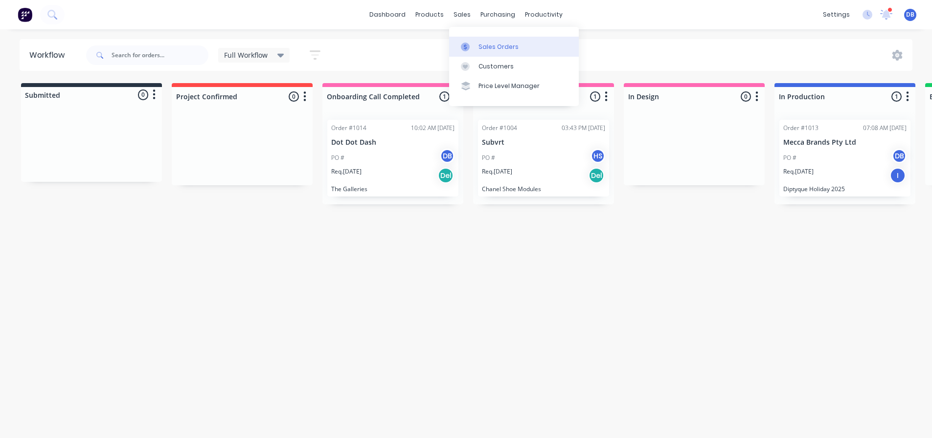
click at [470, 44] on div at bounding box center [468, 47] width 15 height 9
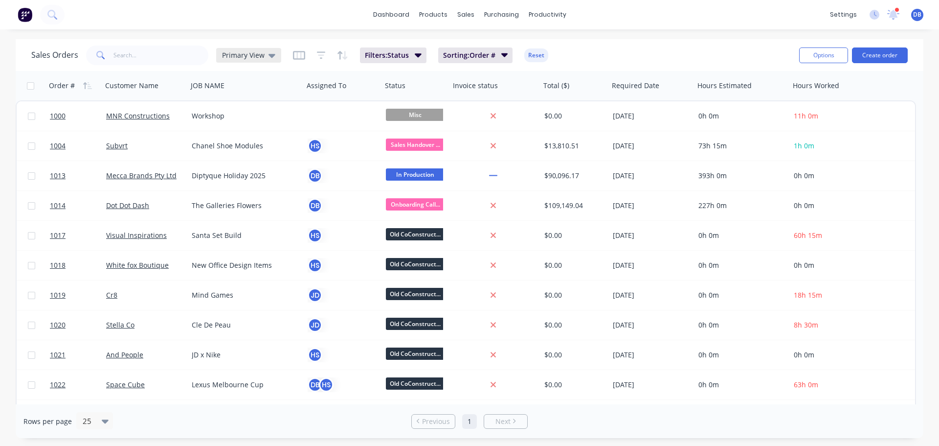
click at [264, 55] on div "Primary View" at bounding box center [248, 55] width 53 height 9
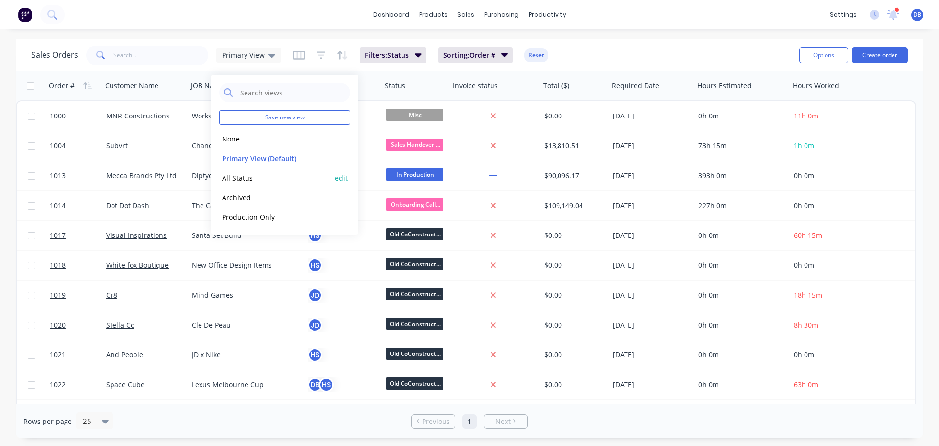
click at [254, 181] on button "All Status" at bounding box center [275, 177] width 112 height 11
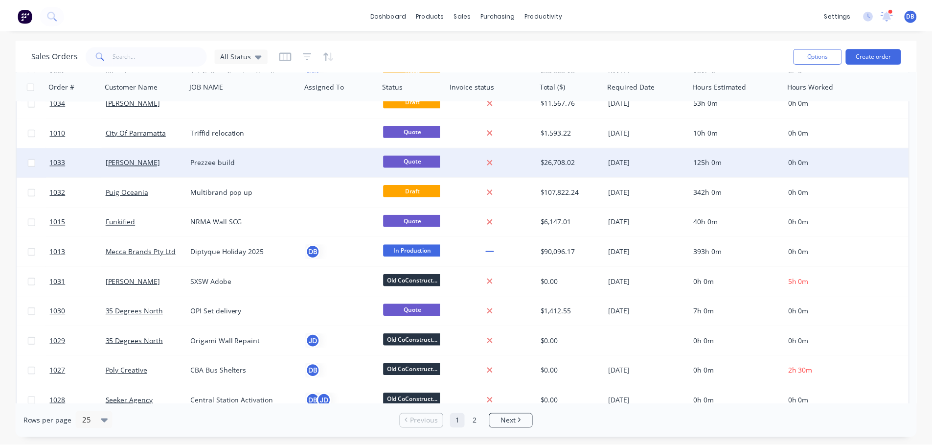
scroll to position [196, 0]
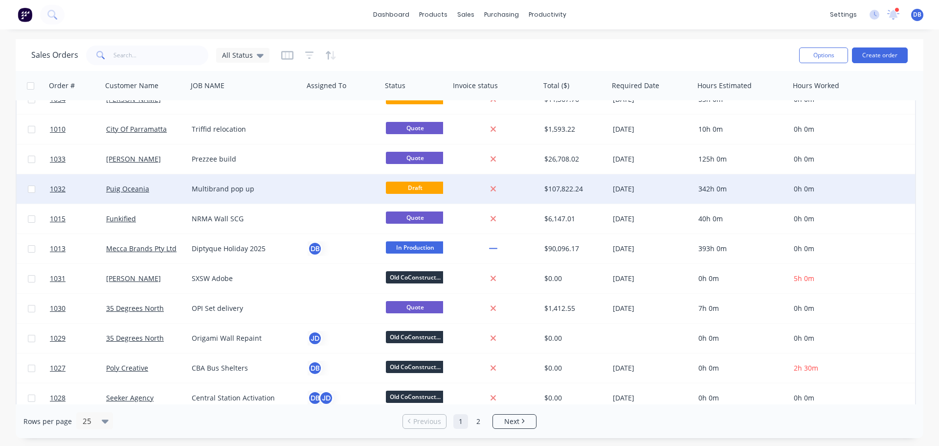
click at [283, 188] on div "Multibrand pop up" at bounding box center [243, 189] width 103 height 10
click at [279, 185] on div "Multibrand pop up" at bounding box center [243, 189] width 103 height 10
click at [167, 180] on div "Puig Oceania" at bounding box center [145, 188] width 86 height 29
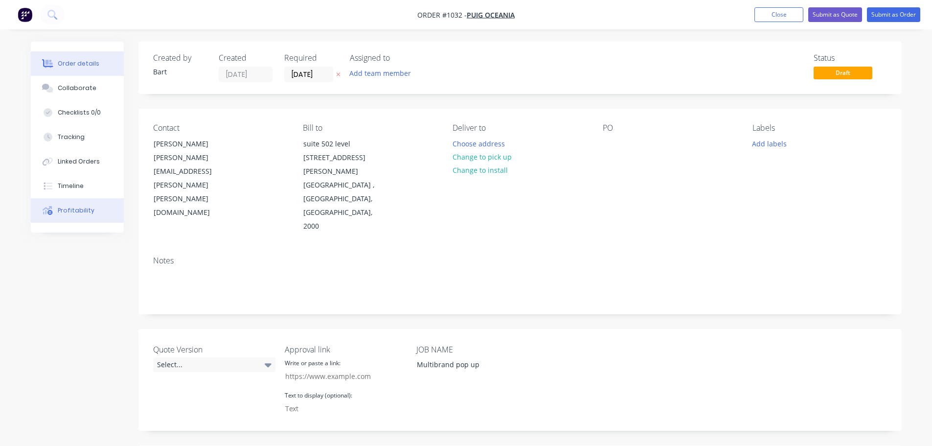
click at [72, 207] on div "Profitability" at bounding box center [76, 210] width 37 height 9
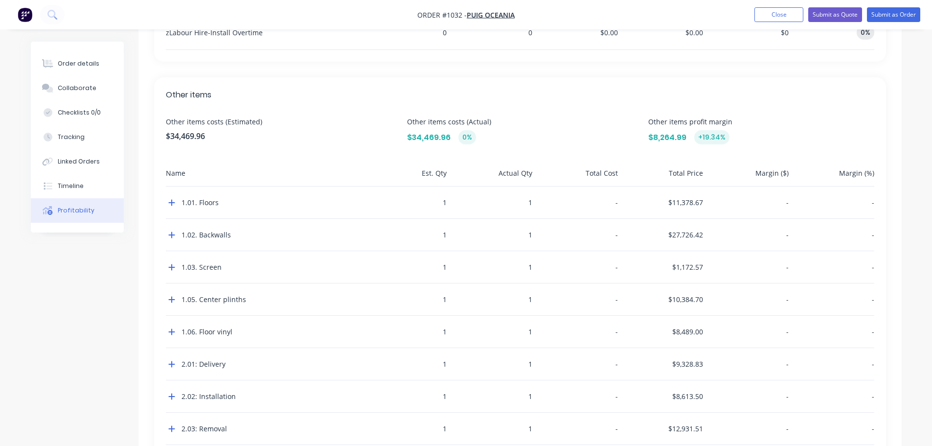
scroll to position [1184, 0]
